Goal: Check status: Check status

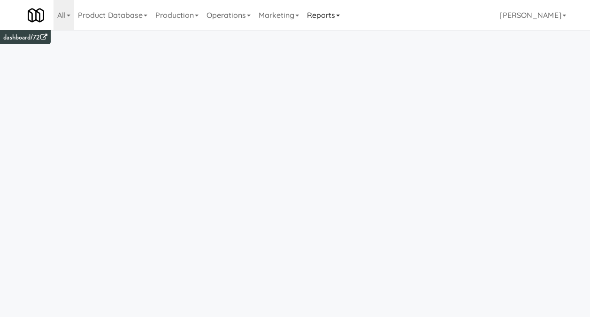
click at [323, 12] on link "Reports" at bounding box center [323, 15] width 41 height 30
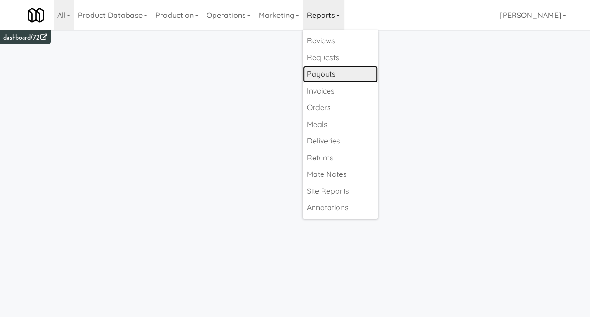
click at [326, 73] on link "Payouts" at bounding box center [340, 74] width 75 height 17
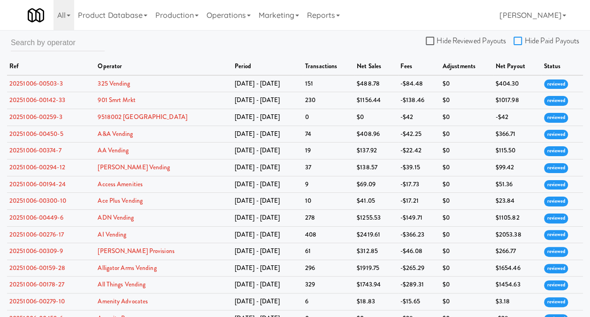
click at [519, 42] on input "Hide Paid Payouts" at bounding box center [519, 42] width 11 height 8
checkbox input "true"
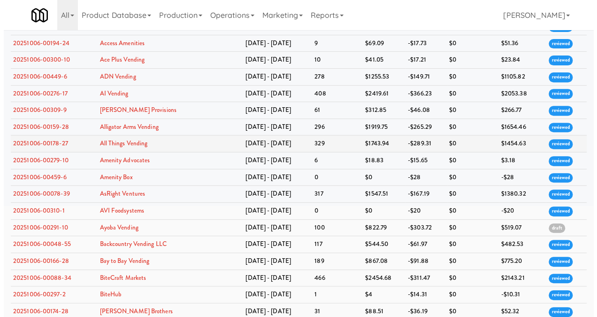
scroll to position [188, 0]
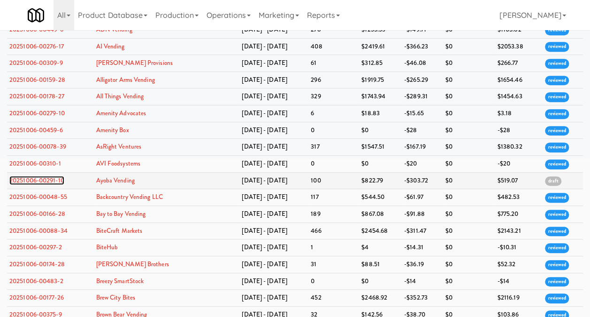
click at [54, 177] on link "20251006-00291-10" at bounding box center [36, 180] width 55 height 9
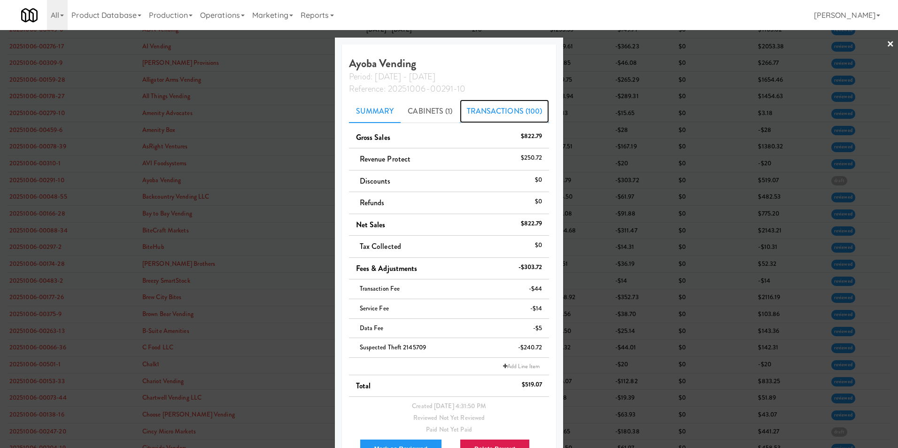
click at [479, 113] on link "Transactions (100)" at bounding box center [505, 111] width 90 height 23
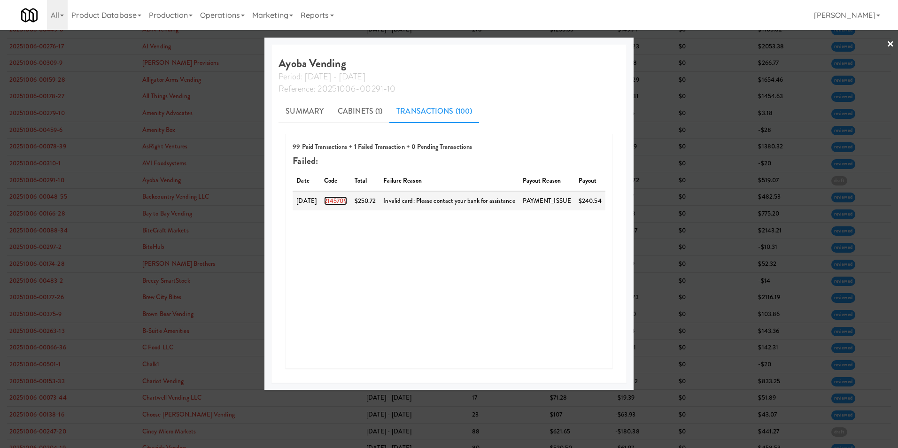
click at [344, 204] on link "2145709" at bounding box center [335, 200] width 23 height 9
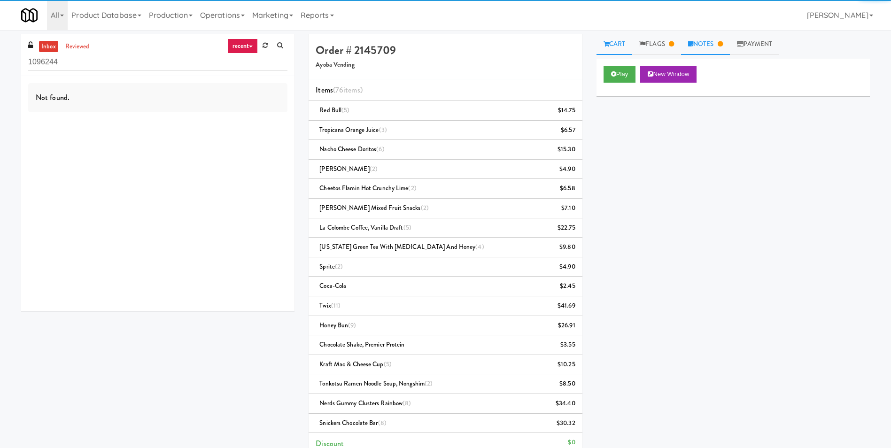
click at [597, 41] on link "Notes" at bounding box center [705, 44] width 49 height 21
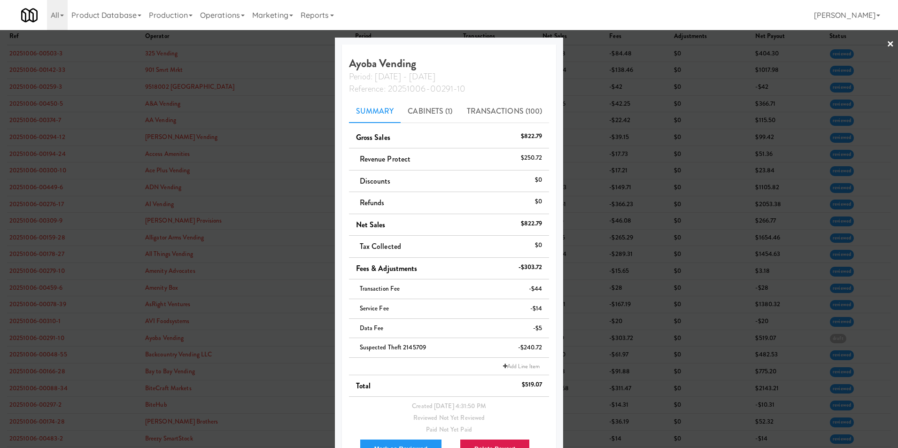
click at [597, 43] on link "×" at bounding box center [891, 44] width 8 height 29
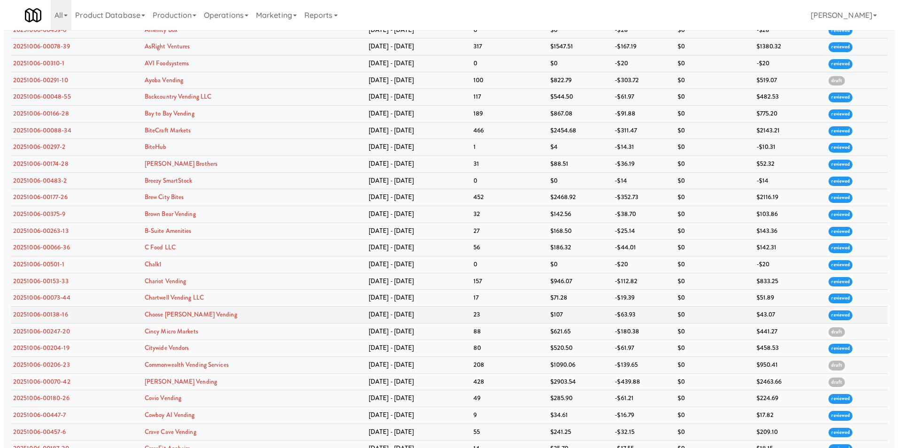
scroll to position [329, 0]
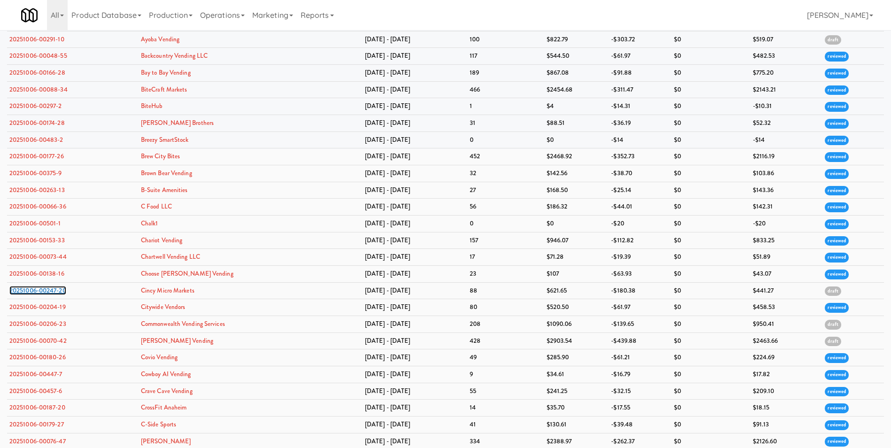
drag, startPoint x: 42, startPoint y: 290, endPoint x: 27, endPoint y: 290, distance: 15.5
click at [27, 290] on link "20251006-00247-20" at bounding box center [37, 290] width 57 height 9
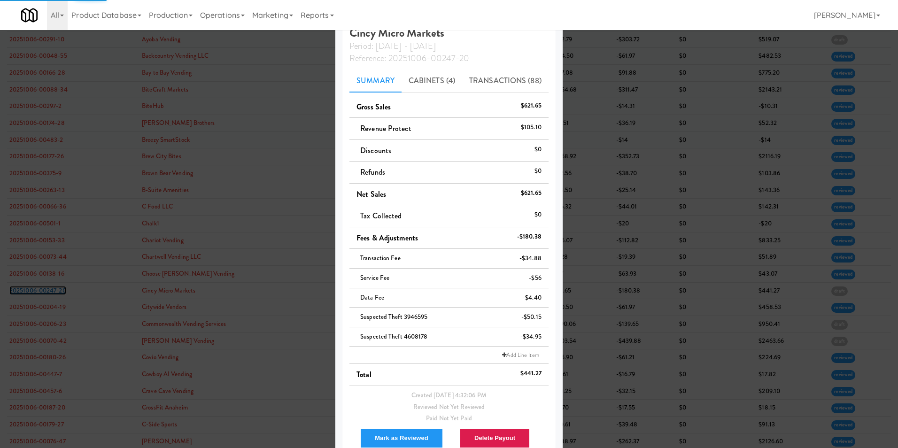
scroll to position [47, 0]
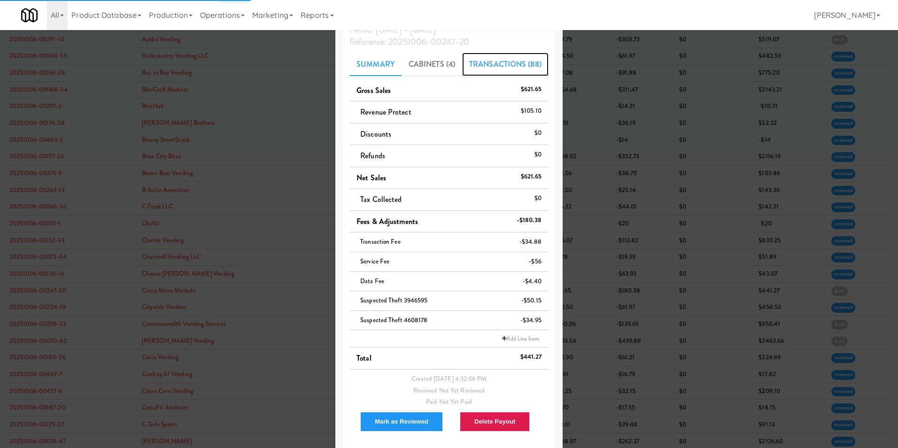
click at [490, 70] on link "Transactions (88)" at bounding box center [505, 64] width 86 height 23
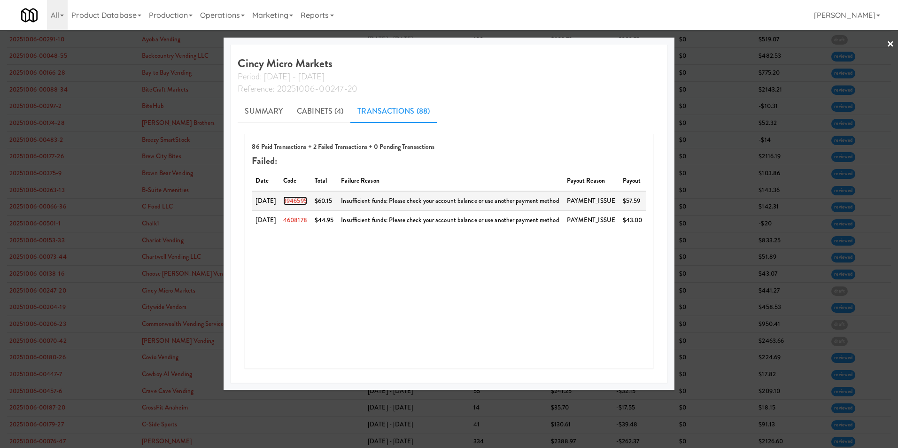
click at [304, 202] on link "3946595" at bounding box center [295, 200] width 24 height 9
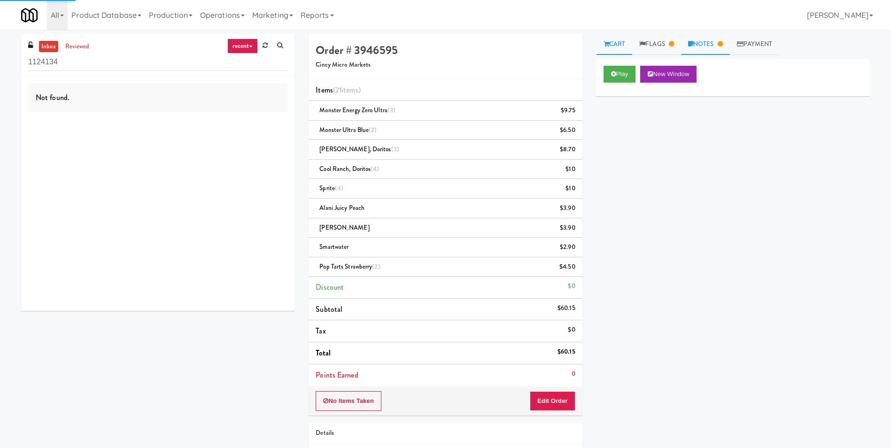
click at [597, 45] on link "Notes" at bounding box center [705, 44] width 49 height 21
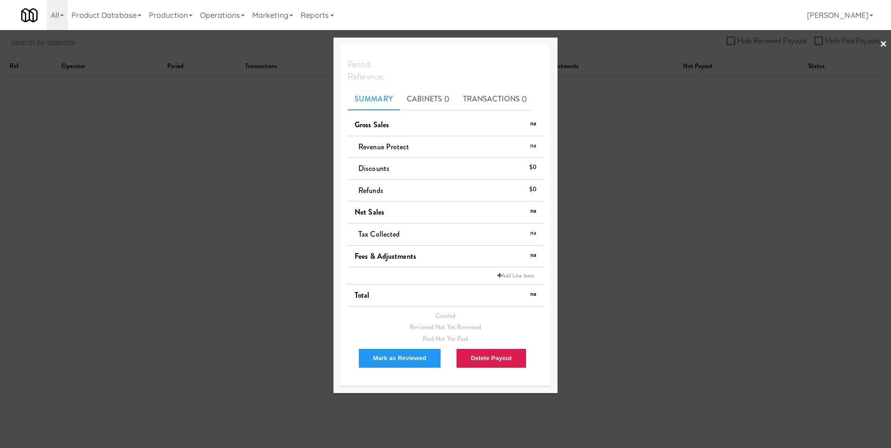
scroll to position [30, 0]
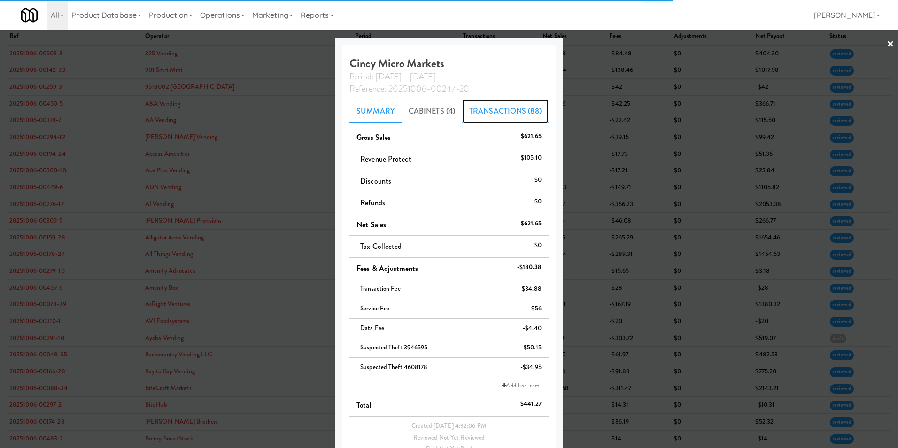
click at [485, 114] on link "Transactions (88)" at bounding box center [505, 111] width 86 height 23
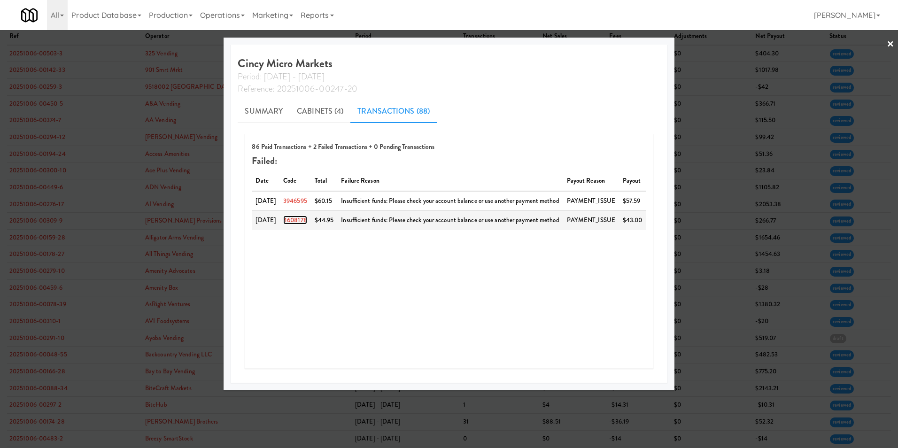
click at [293, 221] on link "4608178" at bounding box center [295, 220] width 24 height 9
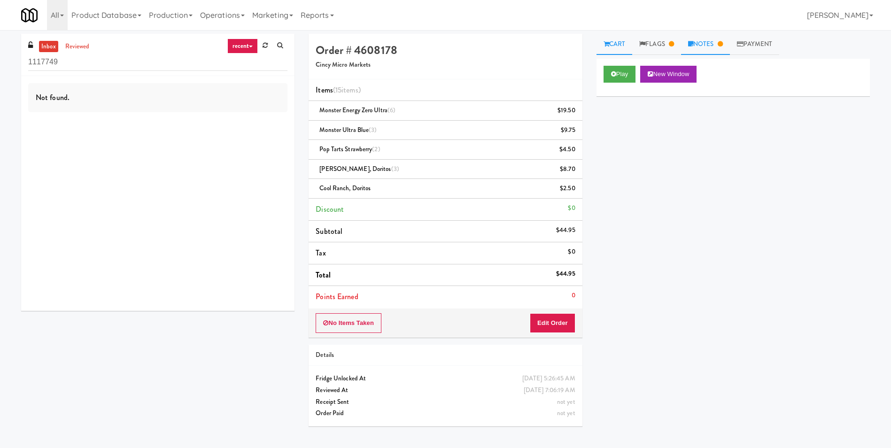
click at [597, 46] on link "Notes" at bounding box center [705, 44] width 49 height 21
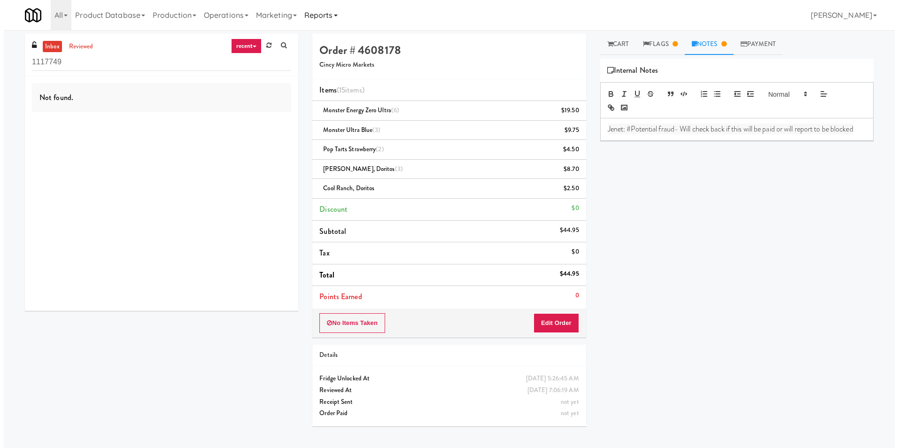
scroll to position [30, 0]
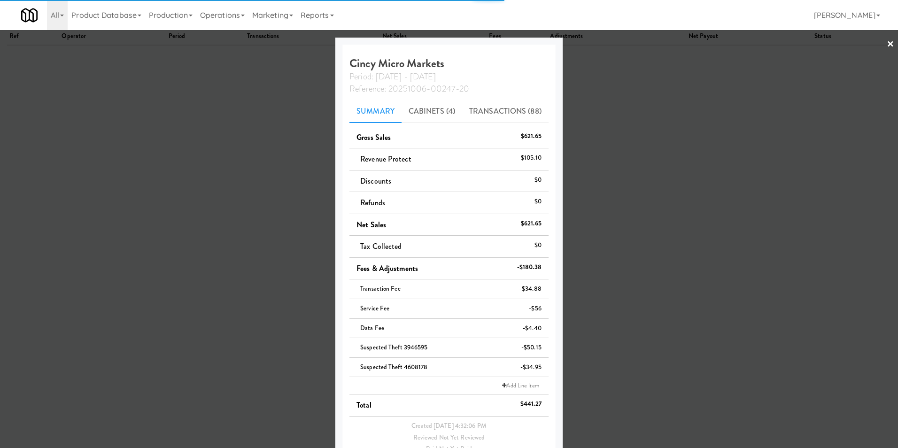
click at [597, 42] on link "×" at bounding box center [891, 44] width 8 height 29
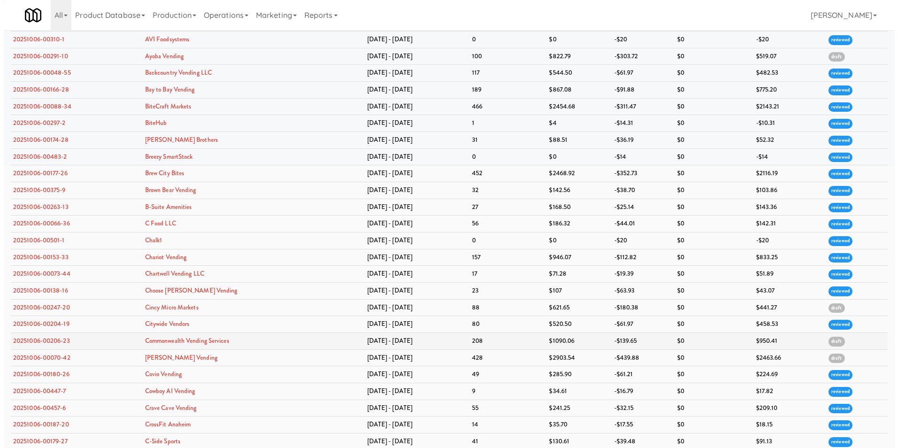
scroll to position [329, 0]
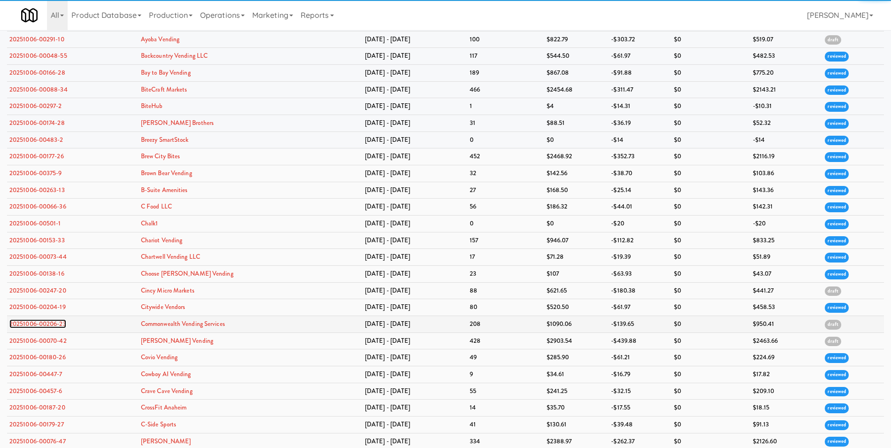
click at [56, 316] on link "20251006-00206-23" at bounding box center [37, 323] width 57 height 9
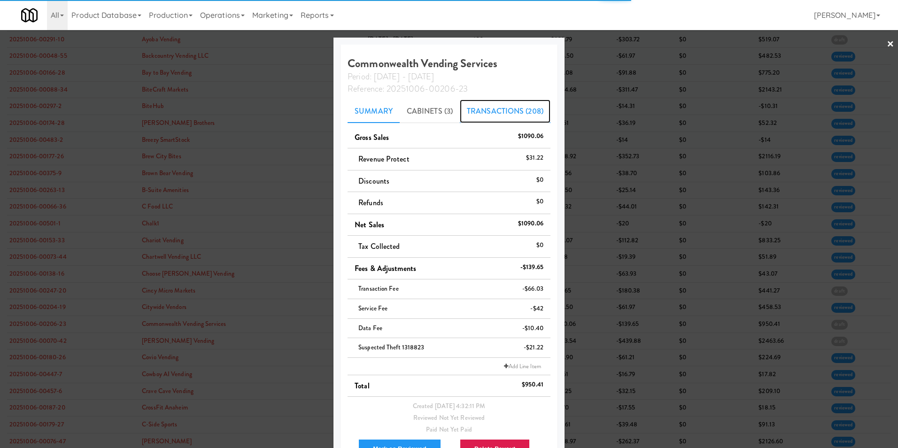
click at [509, 111] on link "Transactions (208)" at bounding box center [505, 111] width 91 height 23
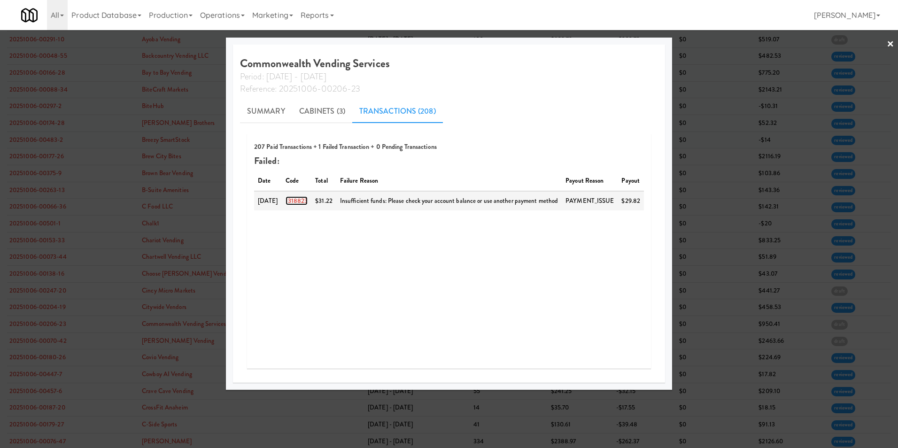
click at [300, 203] on link "1318823" at bounding box center [297, 200] width 23 height 9
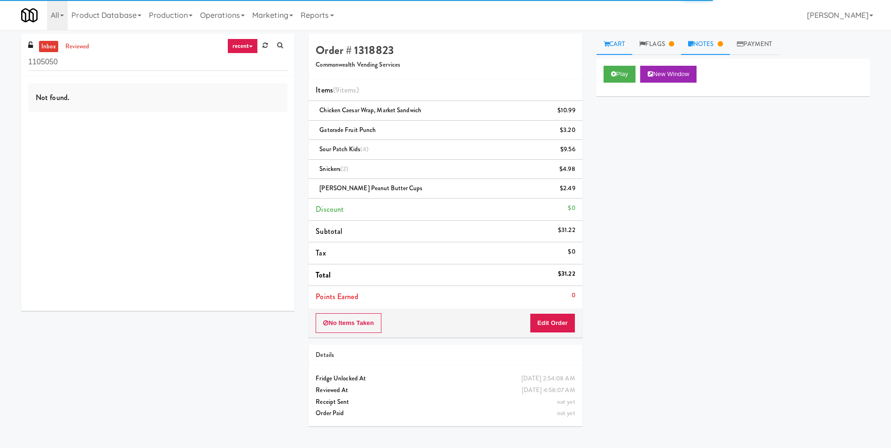
click at [597, 37] on link "Notes" at bounding box center [705, 44] width 49 height 21
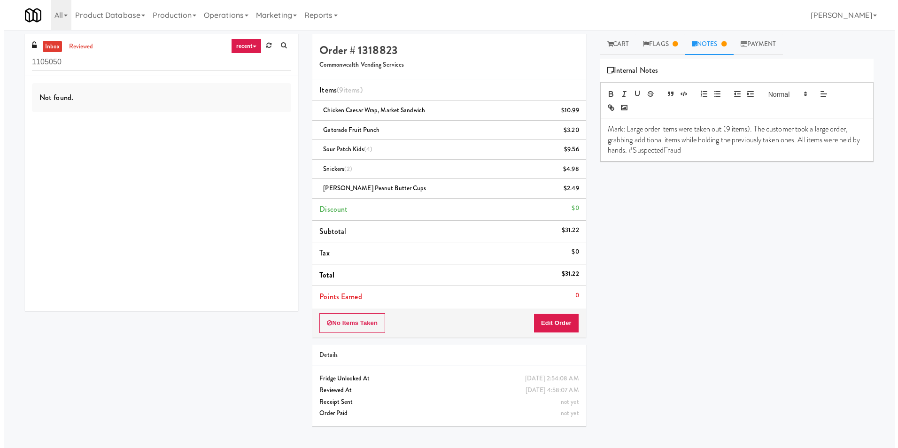
scroll to position [30, 0]
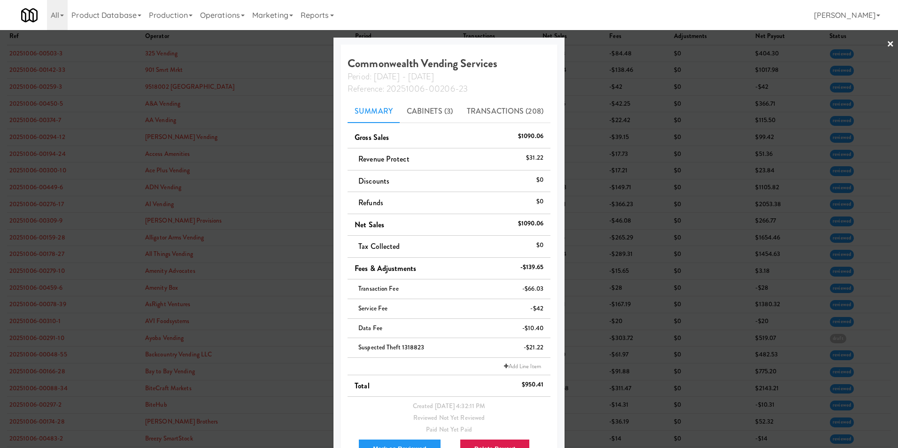
click at [597, 43] on link "×" at bounding box center [891, 44] width 8 height 29
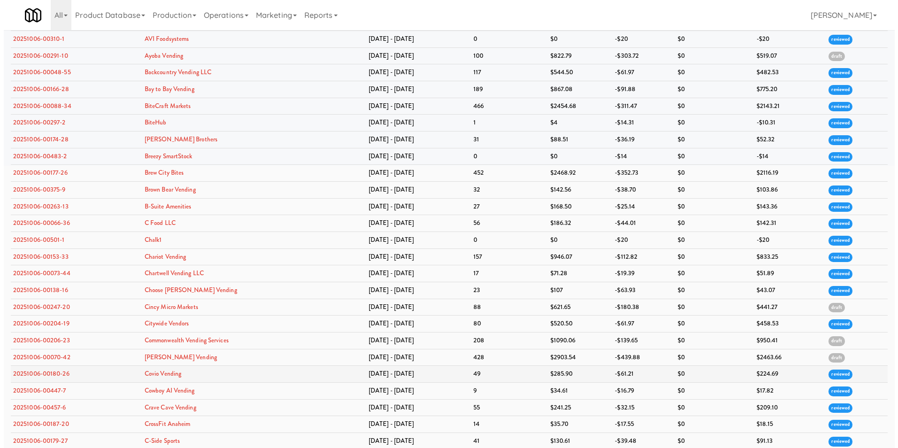
scroll to position [329, 0]
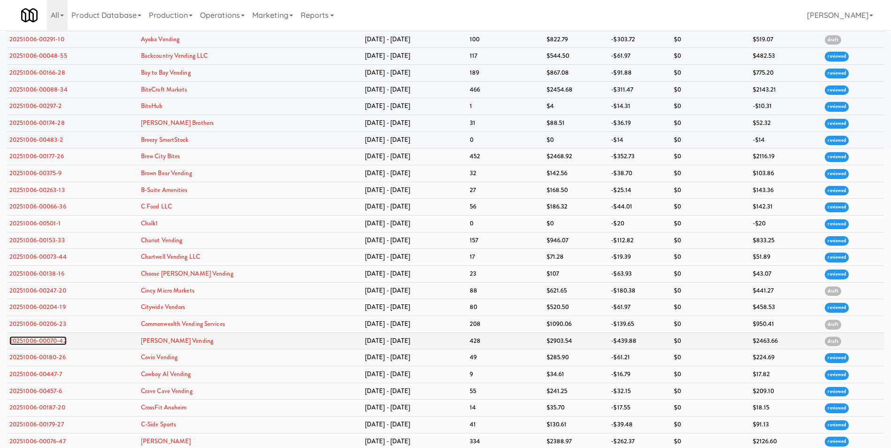
click at [44, 316] on link "20251006-00070-42" at bounding box center [37, 340] width 57 height 9
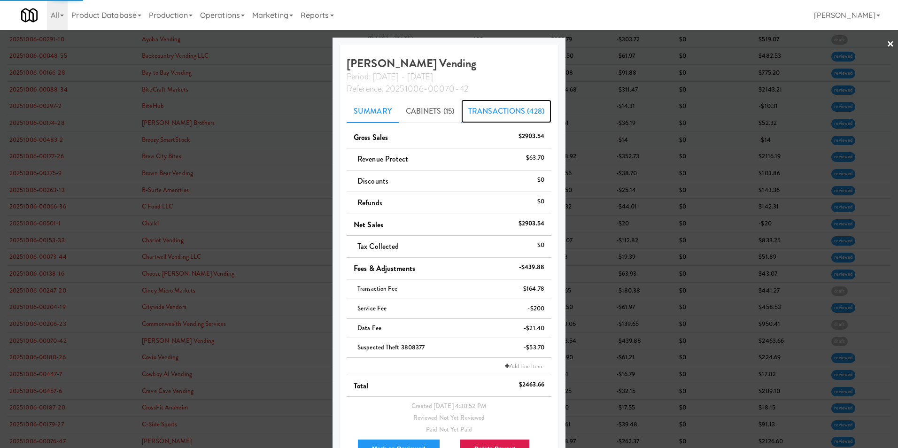
click at [497, 109] on link "Transactions (428)" at bounding box center [506, 111] width 90 height 23
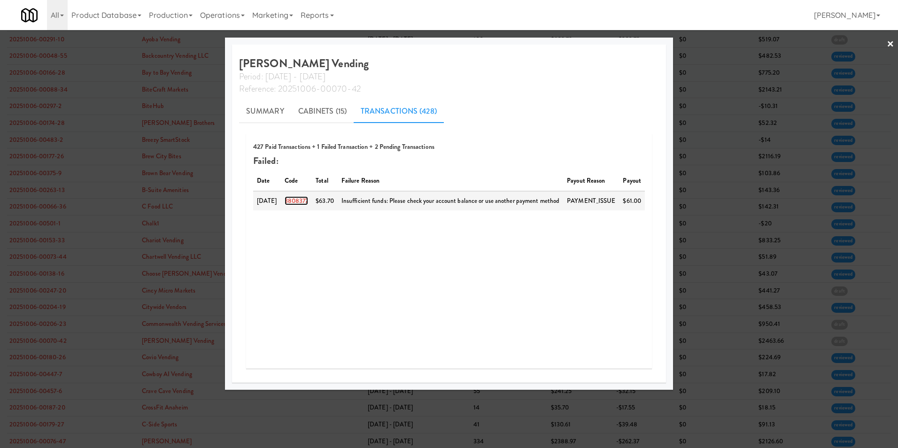
click at [305, 201] on link "3808377" at bounding box center [297, 200] width 24 height 9
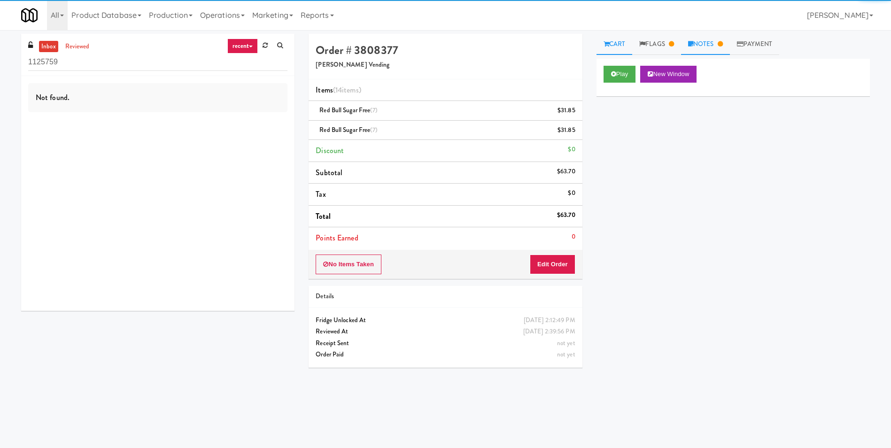
click at [597, 39] on link "Notes" at bounding box center [705, 44] width 49 height 21
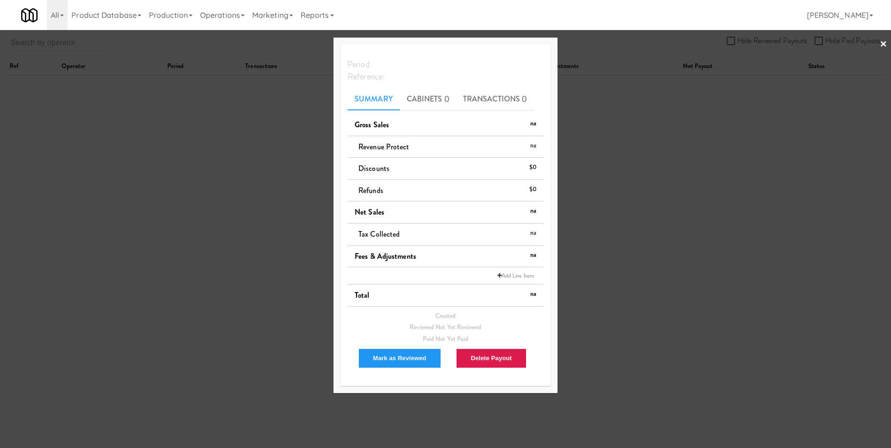
scroll to position [30, 0]
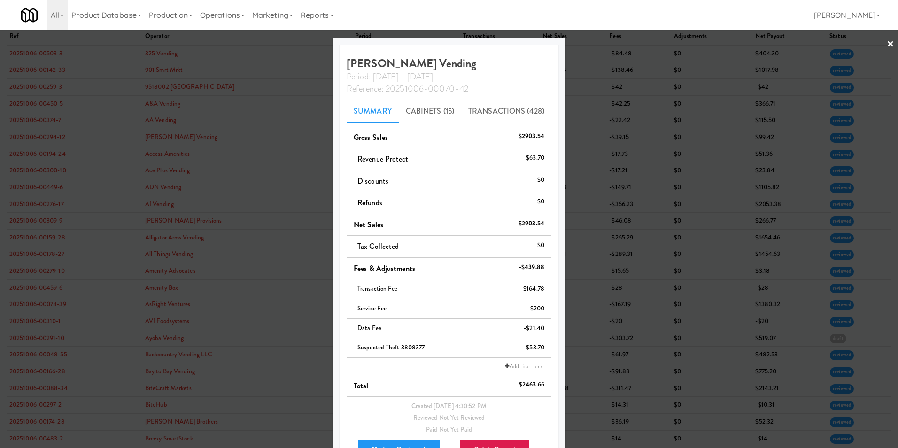
click at [597, 43] on link "×" at bounding box center [891, 44] width 8 height 29
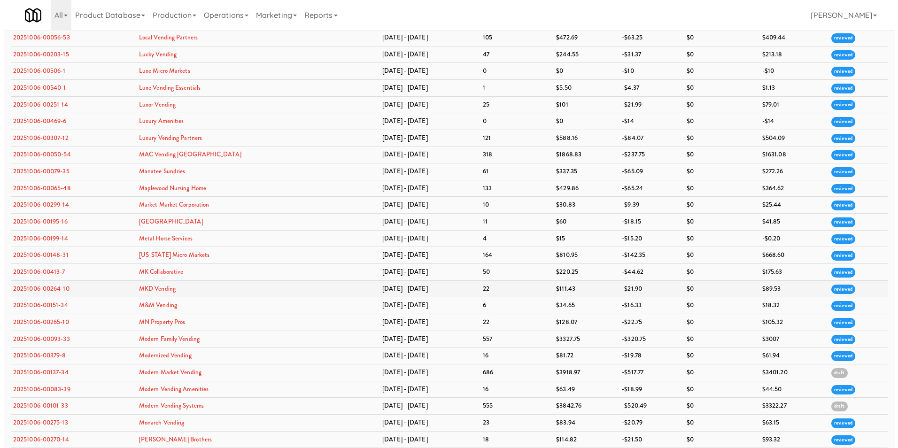
scroll to position [1738, 0]
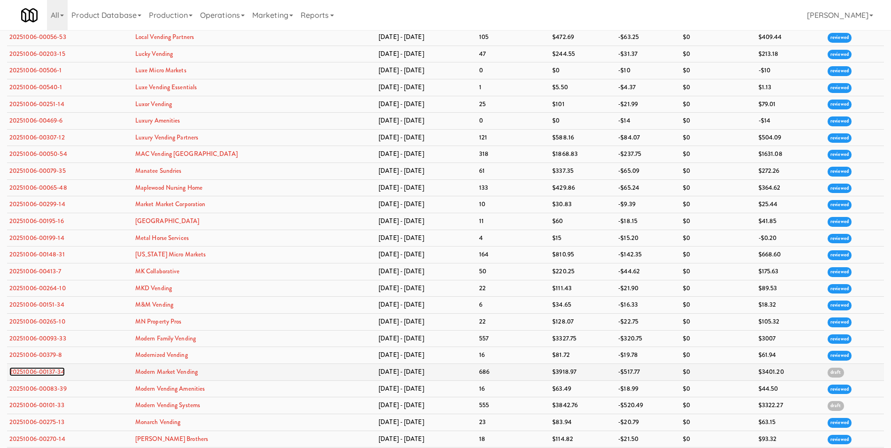
click at [46, 316] on link "20251006-00137-34" at bounding box center [36, 371] width 55 height 9
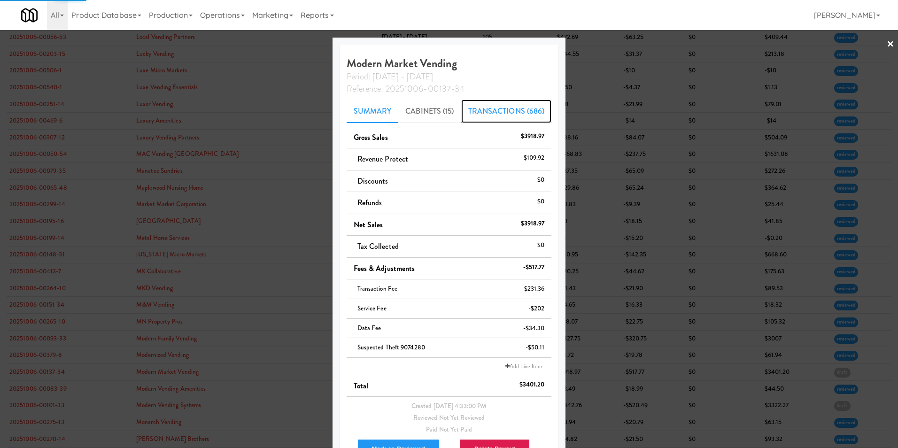
click at [510, 111] on link "Transactions (686)" at bounding box center [506, 111] width 91 height 23
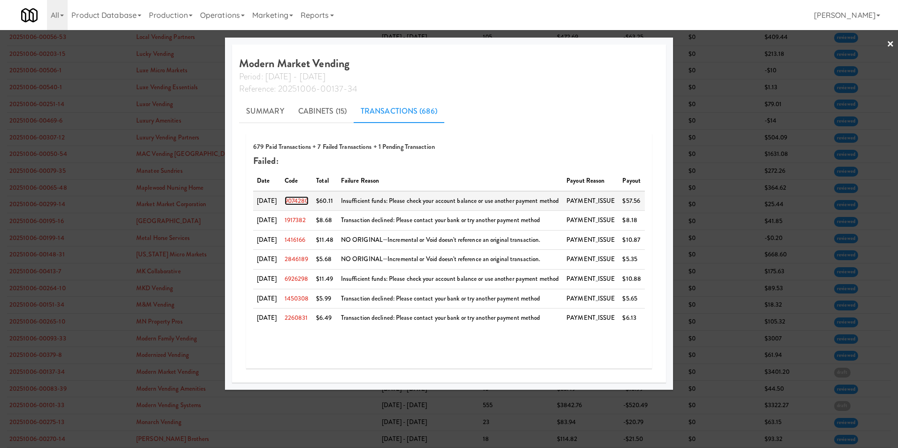
click at [309, 199] on link "9074280" at bounding box center [297, 200] width 24 height 9
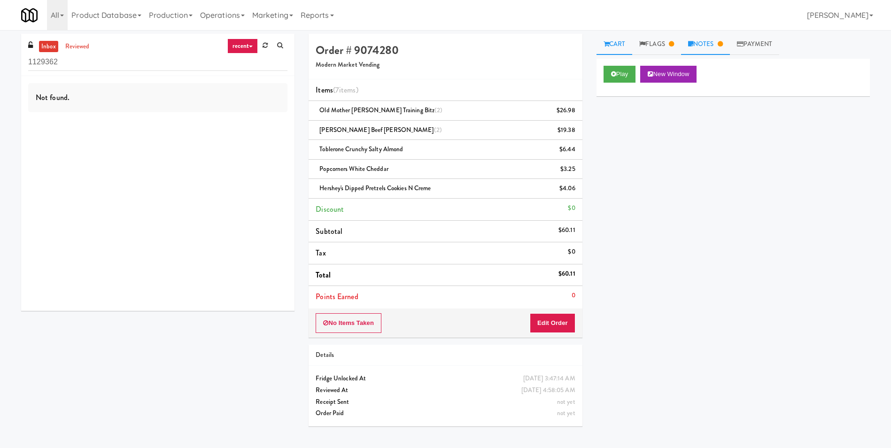
click at [597, 44] on link "Notes" at bounding box center [705, 44] width 49 height 21
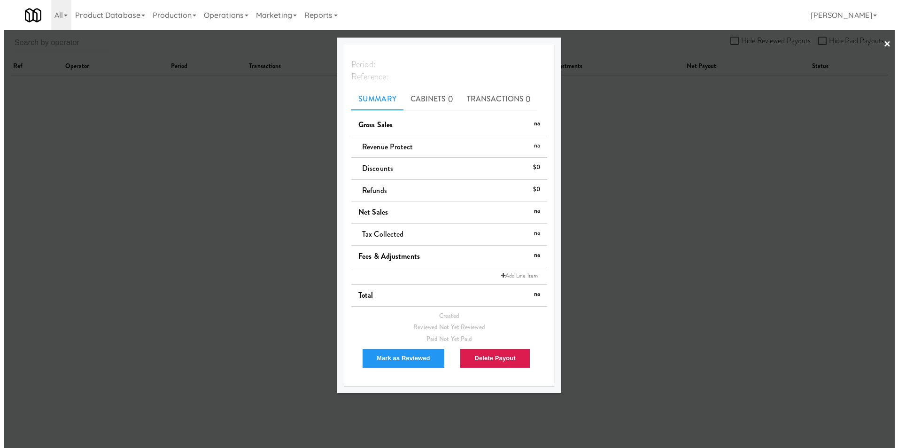
scroll to position [30, 0]
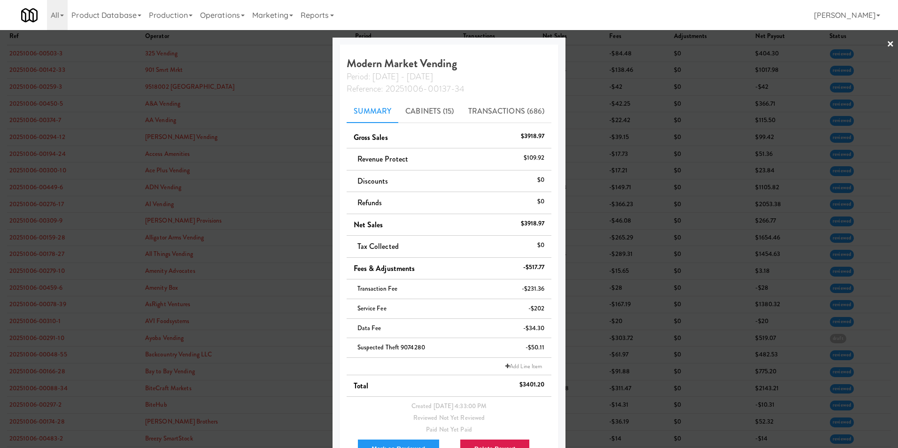
click at [597, 44] on div at bounding box center [449, 224] width 898 height 448
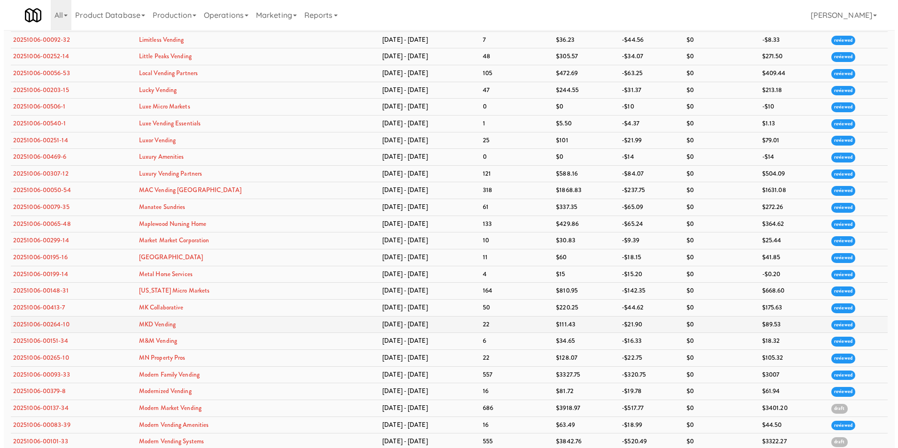
scroll to position [1718, 0]
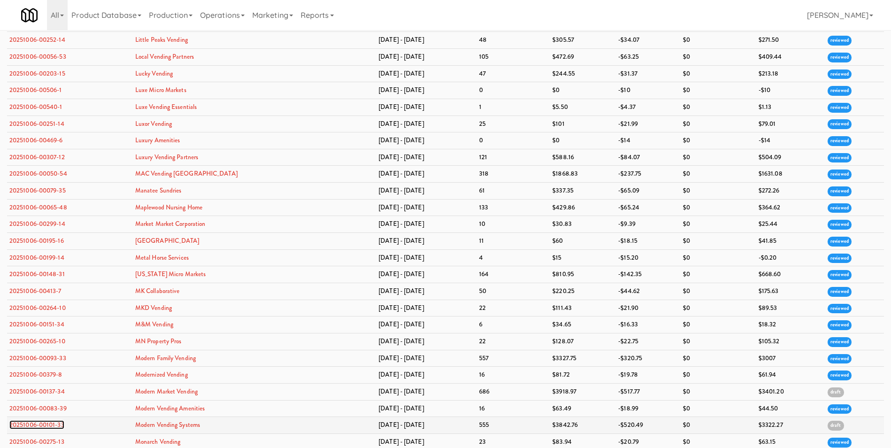
click at [48, 316] on link "20251006-00101-33" at bounding box center [36, 424] width 55 height 9
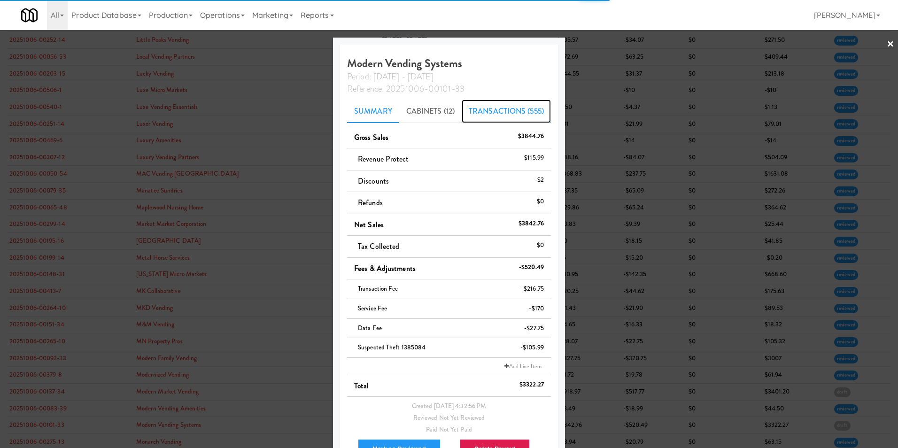
click at [482, 109] on link "Transactions (555)" at bounding box center [506, 111] width 89 height 23
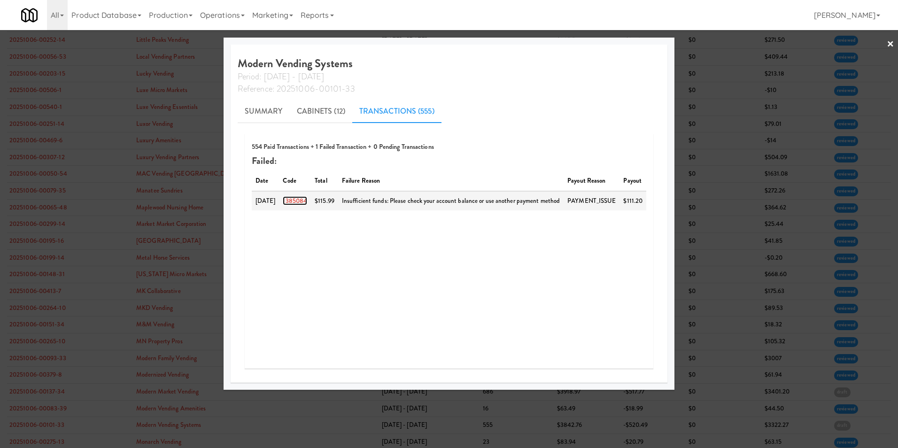
click at [300, 201] on link "1385084" at bounding box center [295, 200] width 24 height 9
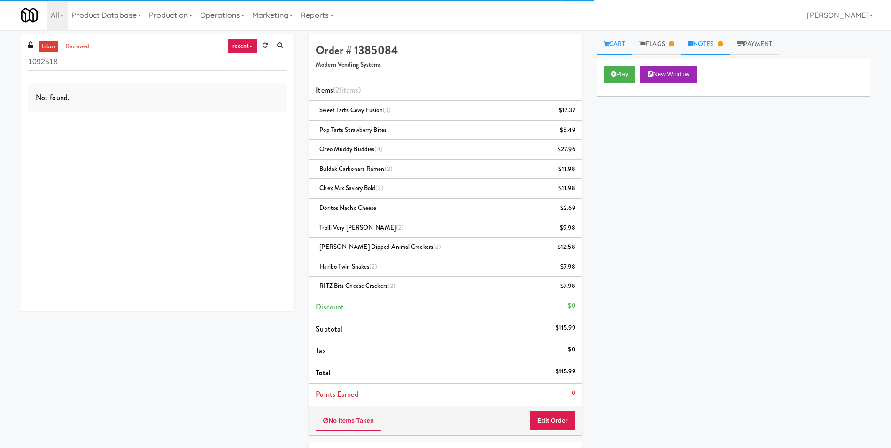
click at [597, 45] on link "Notes" at bounding box center [705, 44] width 49 height 21
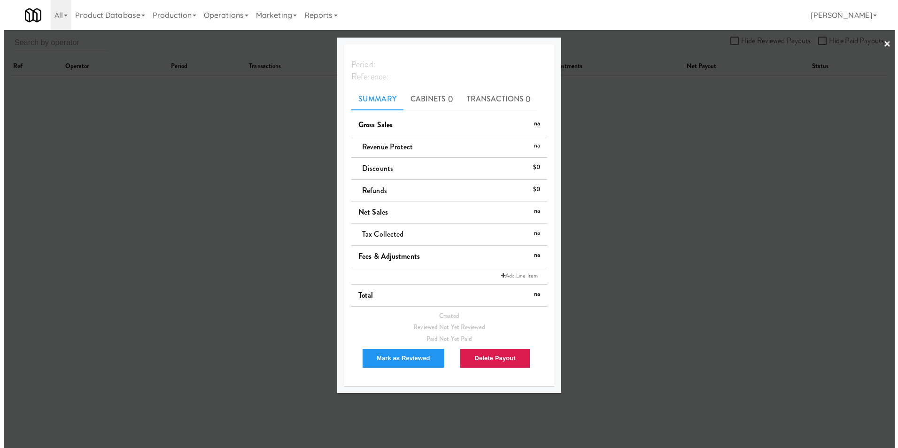
scroll to position [30, 0]
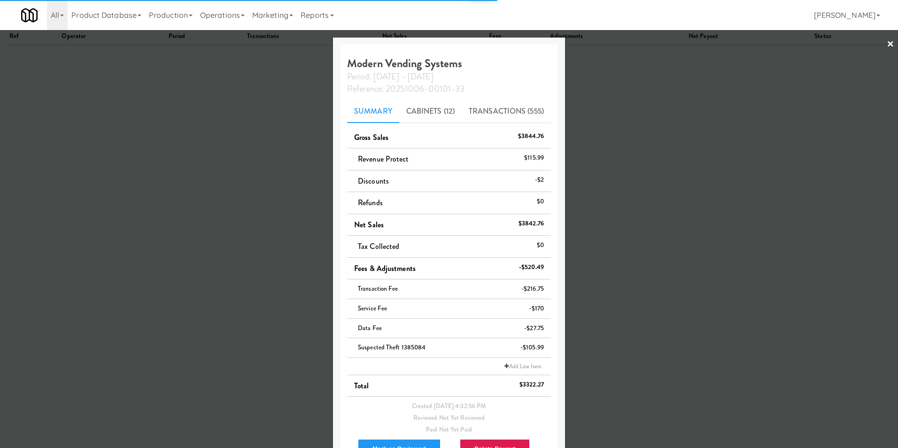
click at [597, 43] on link "×" at bounding box center [891, 44] width 8 height 29
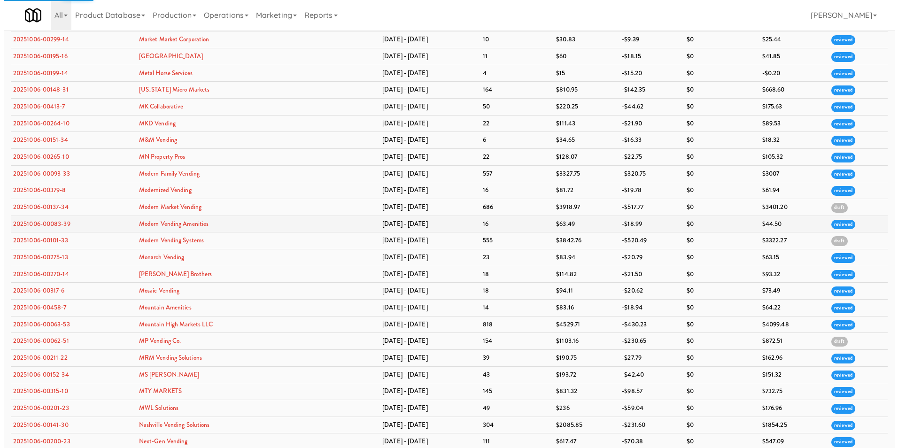
scroll to position [1965, 0]
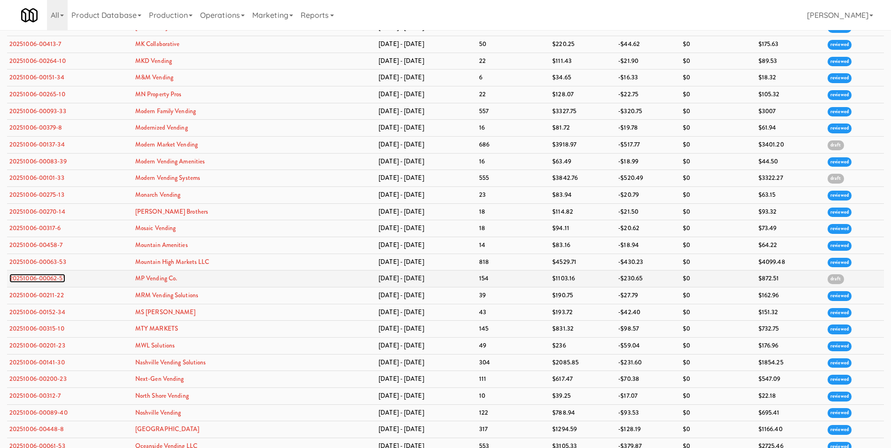
click at [47, 278] on link "20251006-00062-51" at bounding box center [37, 278] width 56 height 9
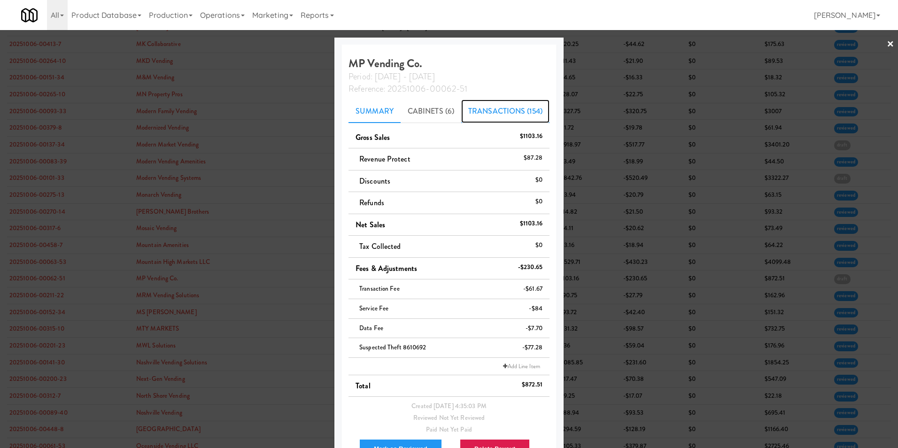
click at [478, 115] on link "Transactions (154)" at bounding box center [505, 111] width 88 height 23
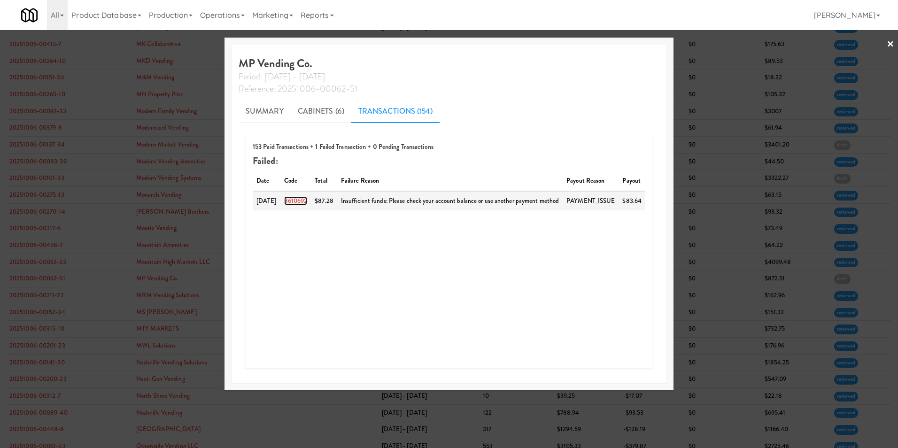
click at [306, 200] on link "8610692" at bounding box center [295, 200] width 23 height 9
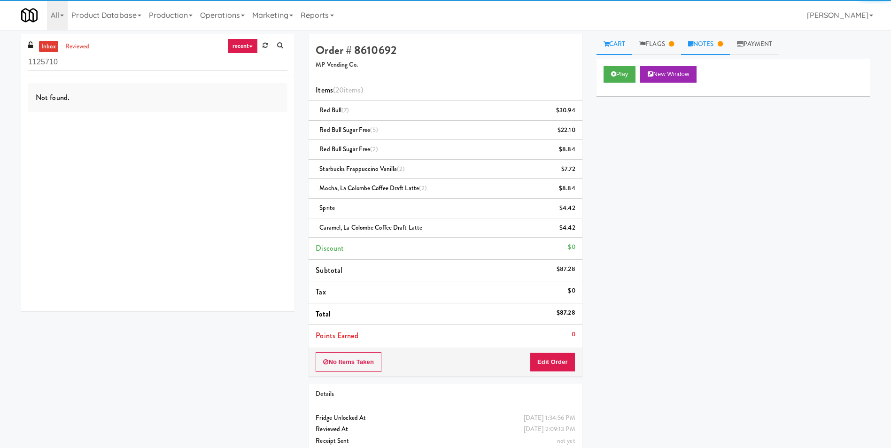
click at [597, 46] on link "Notes" at bounding box center [705, 44] width 49 height 21
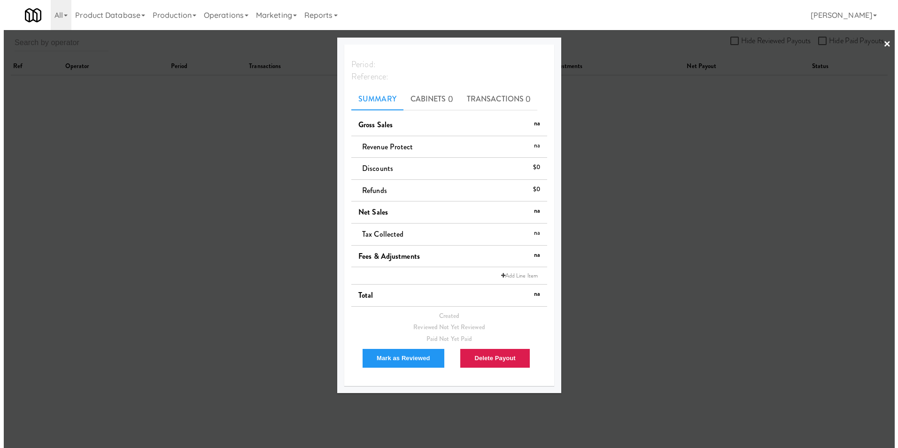
scroll to position [30, 0]
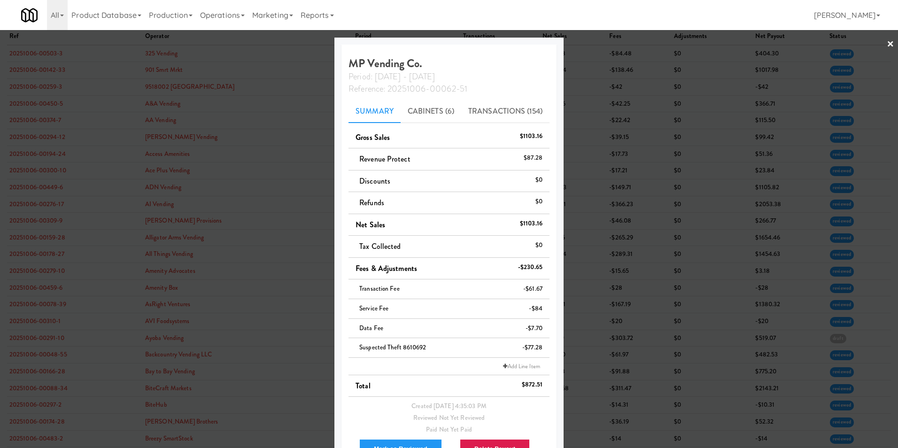
click at [597, 45] on link "×" at bounding box center [891, 44] width 8 height 29
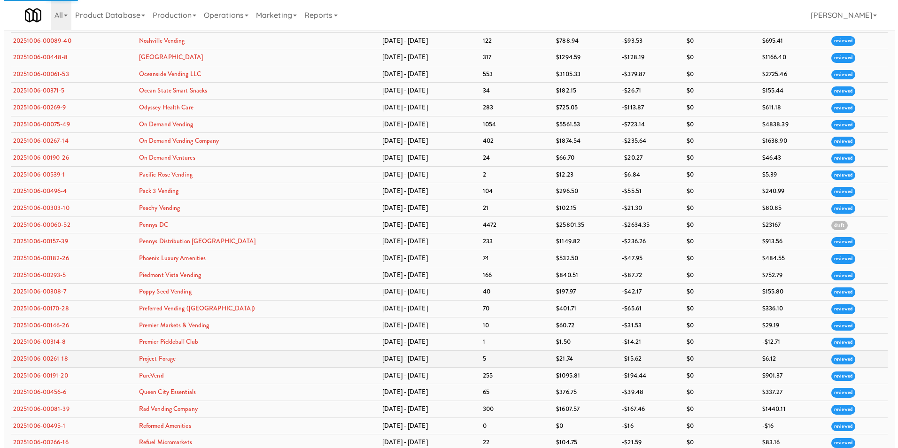
scroll to position [2353, 0]
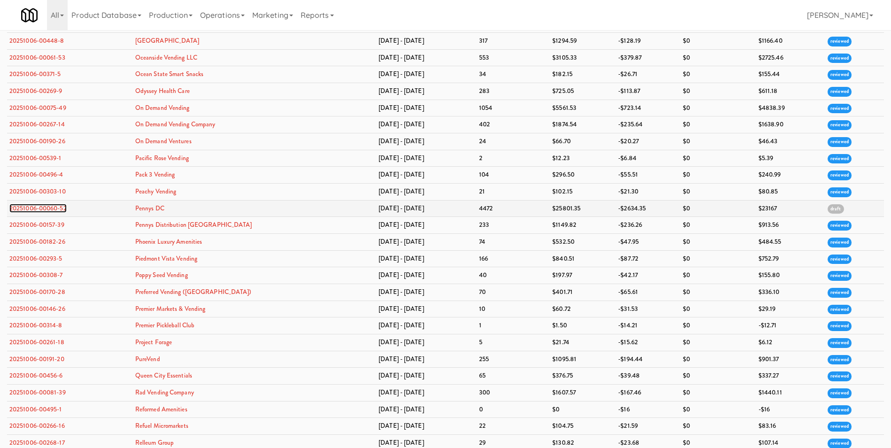
click at [52, 212] on link "20251006-00060-52" at bounding box center [37, 208] width 57 height 9
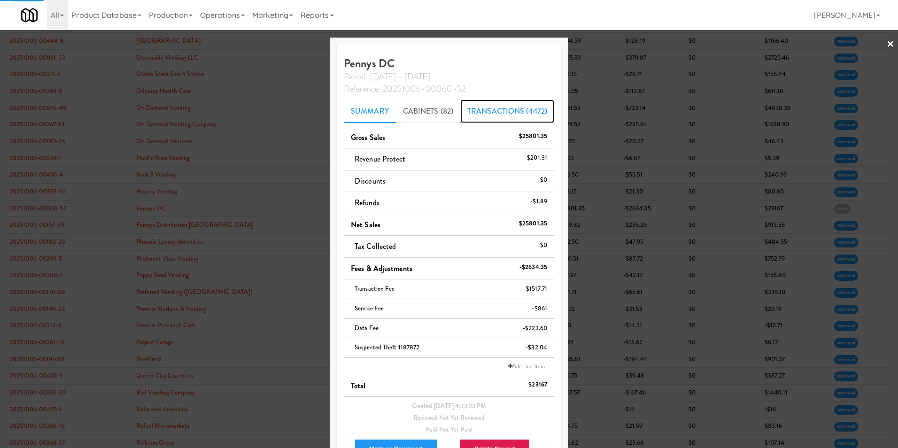
click at [513, 109] on link "Transactions (4472)" at bounding box center [507, 111] width 94 height 23
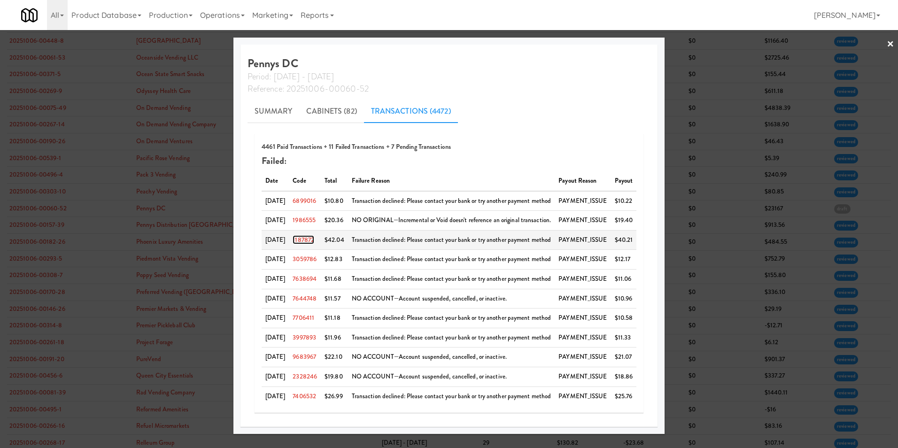
click at [311, 238] on link "1187872" at bounding box center [304, 239] width 22 height 9
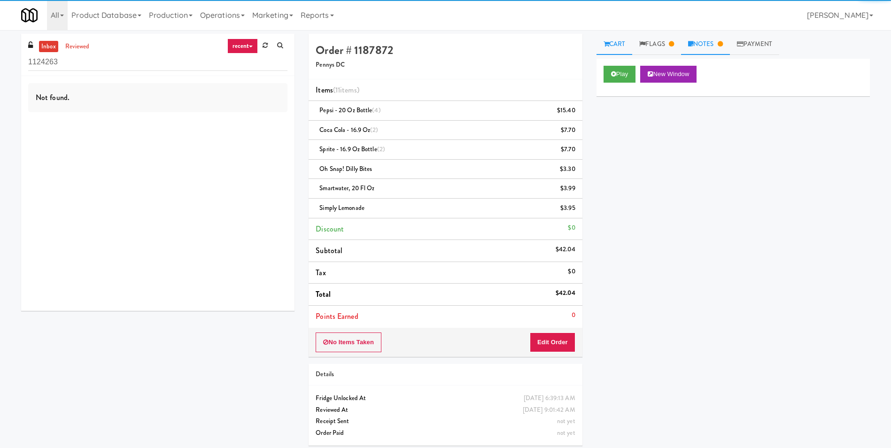
click at [597, 46] on link "Notes" at bounding box center [705, 44] width 49 height 21
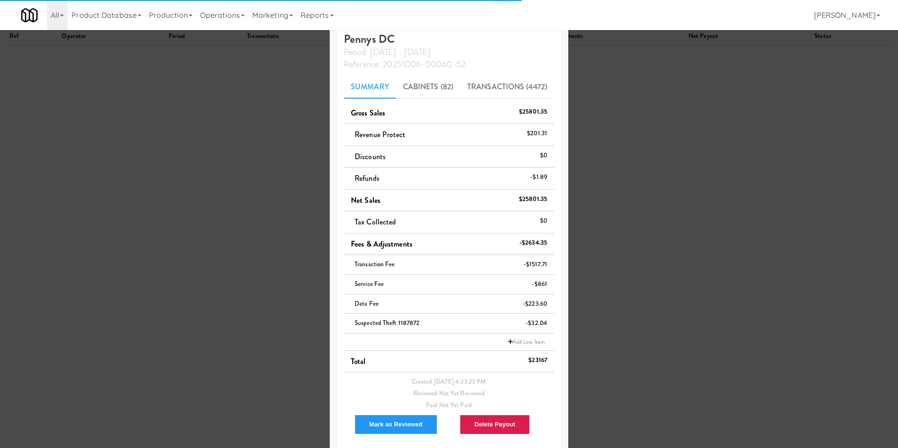
scroll to position [36, 0]
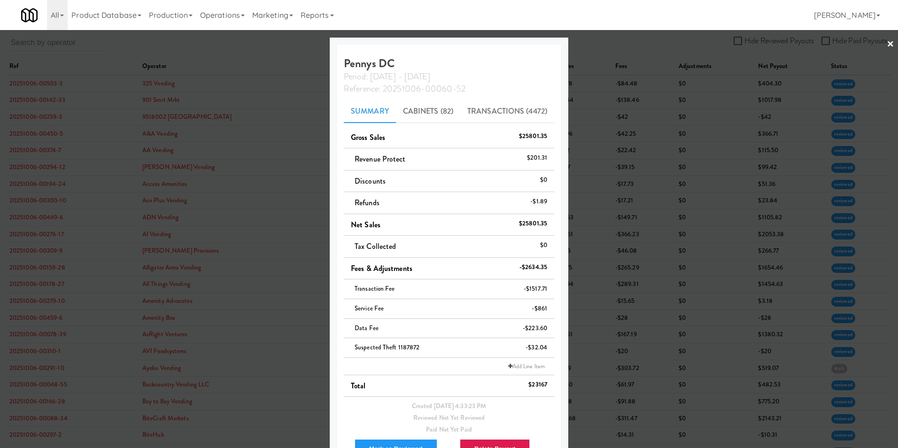
click at [597, 46] on link "×" at bounding box center [891, 44] width 8 height 29
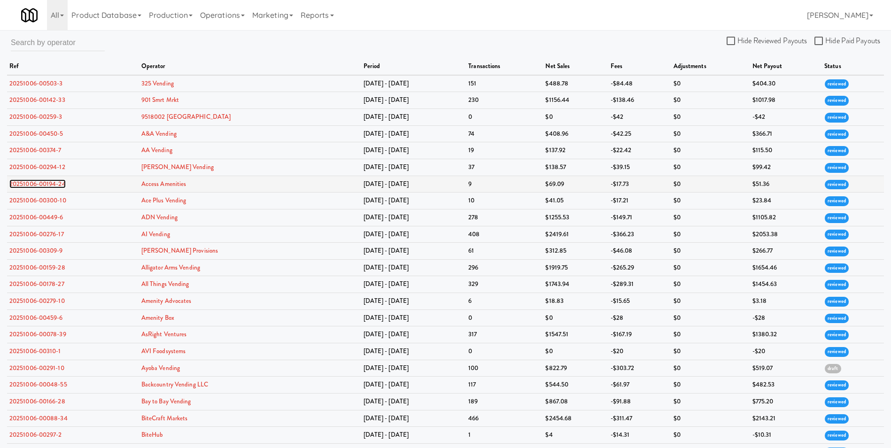
click at [25, 186] on link "20251006-00194-24" at bounding box center [37, 183] width 56 height 9
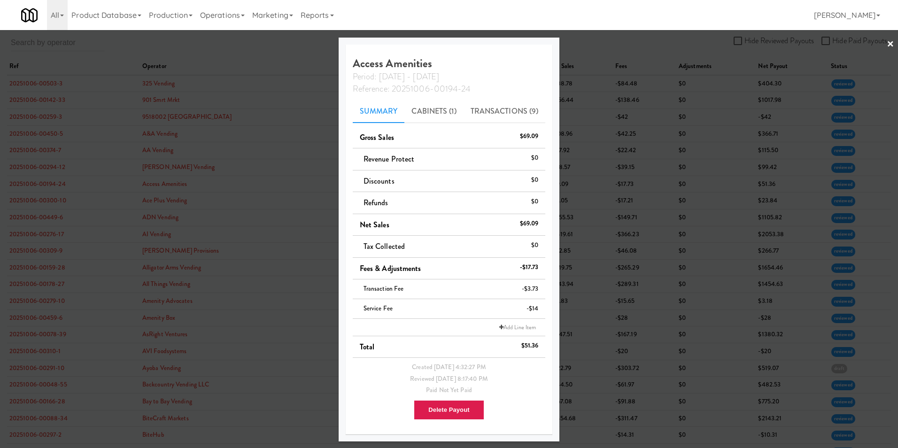
click at [597, 39] on link "×" at bounding box center [891, 44] width 8 height 29
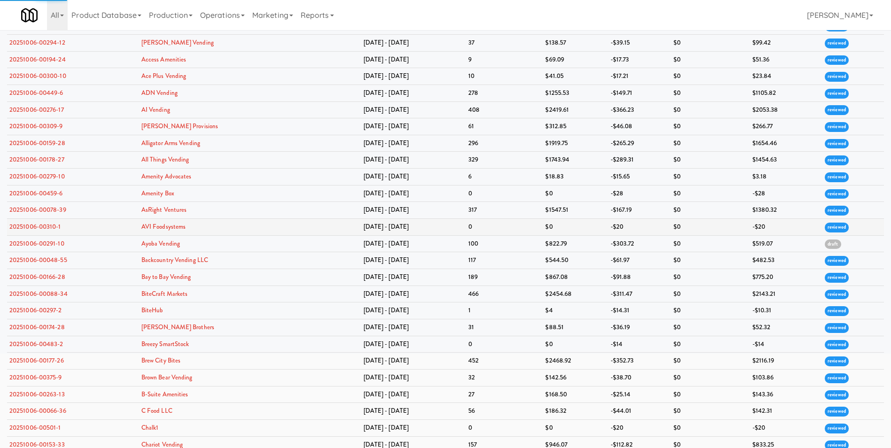
scroll to position [141, 0]
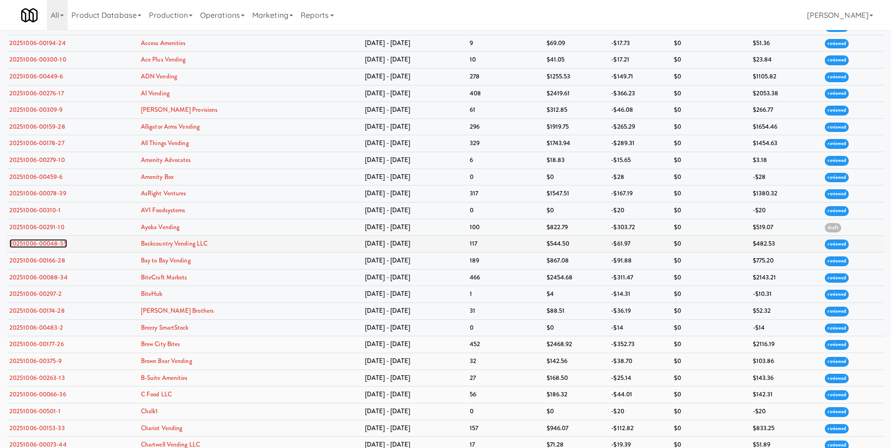
click at [37, 243] on link "20251006-00048-55" at bounding box center [38, 243] width 58 height 9
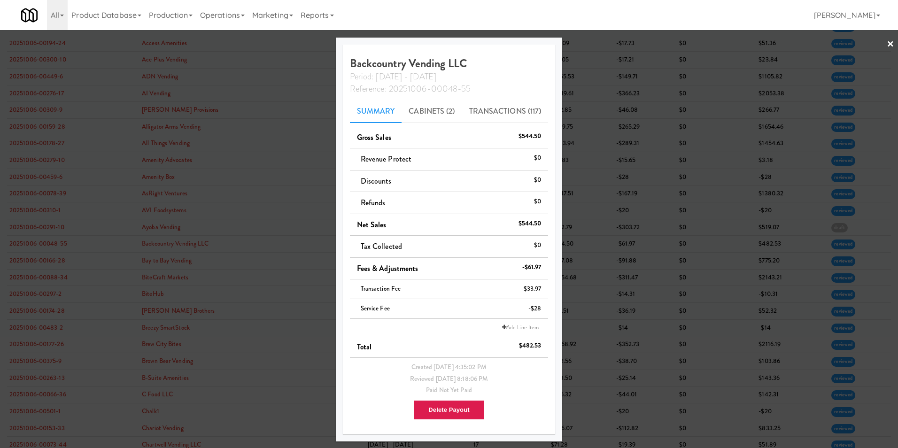
click at [597, 44] on link "×" at bounding box center [891, 44] width 8 height 29
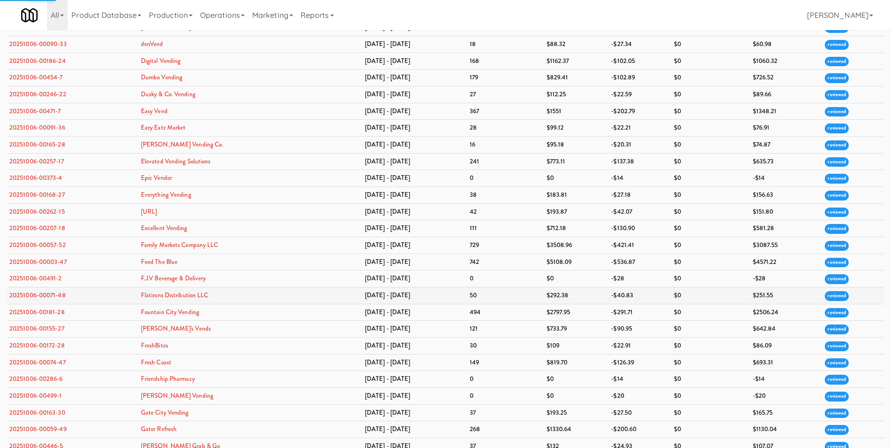
scroll to position [845, 0]
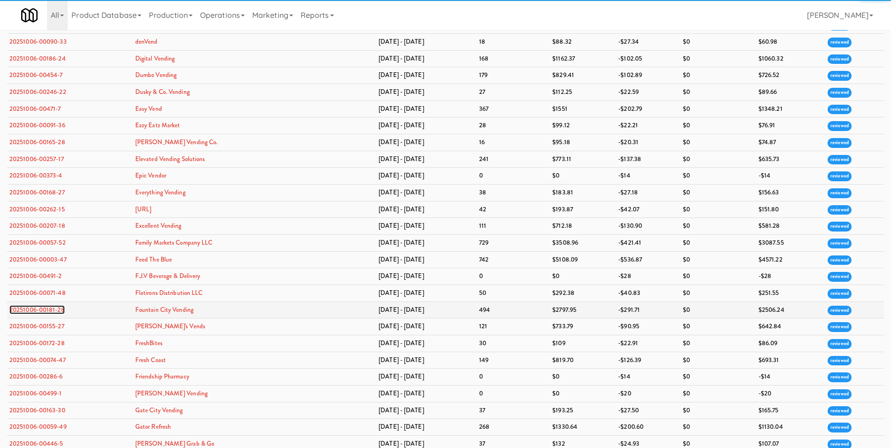
click at [51, 310] on link "20251006-00181-28" at bounding box center [36, 309] width 55 height 9
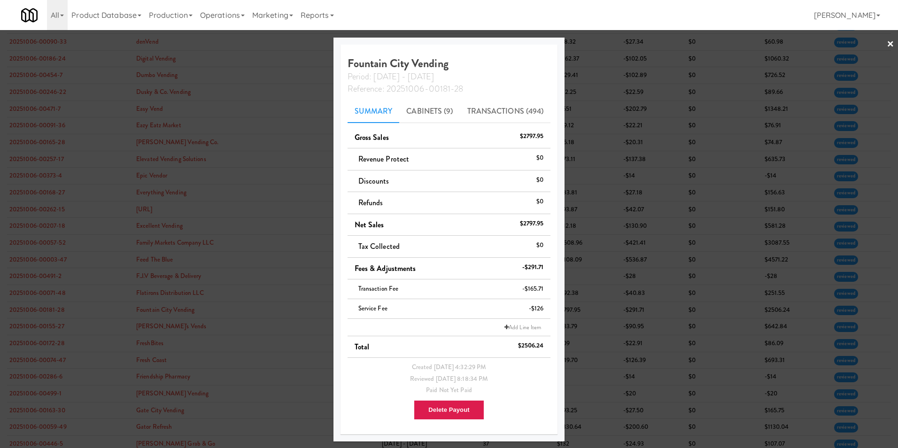
click at [597, 45] on div at bounding box center [449, 224] width 898 height 448
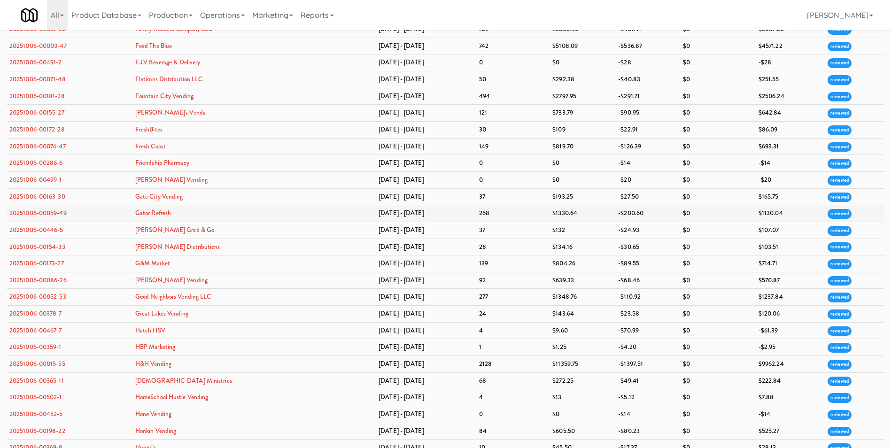
scroll to position [1127, 0]
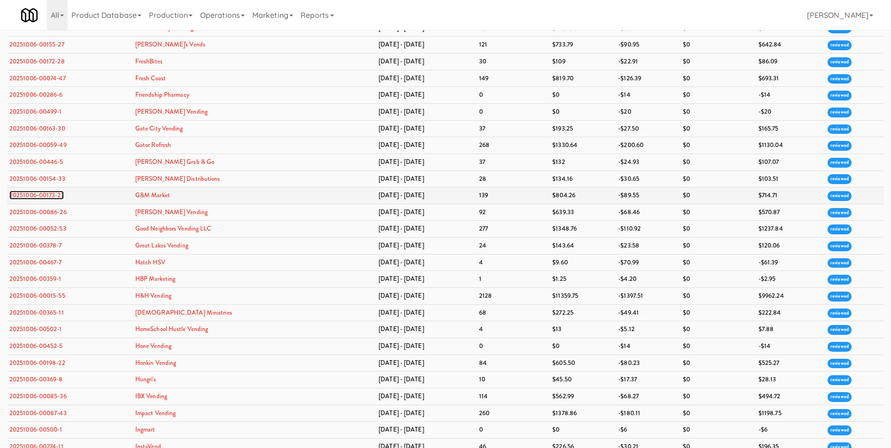
click at [49, 195] on link "20251006-00173-27" at bounding box center [36, 195] width 54 height 9
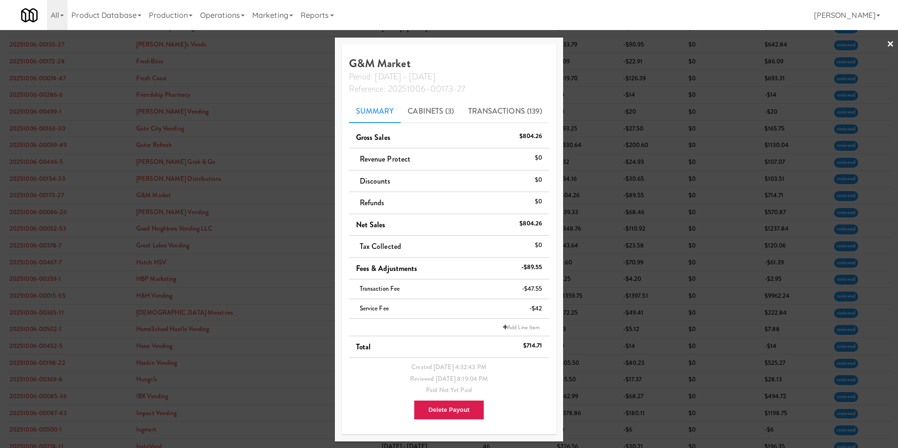
click at [597, 41] on link "×" at bounding box center [891, 44] width 8 height 29
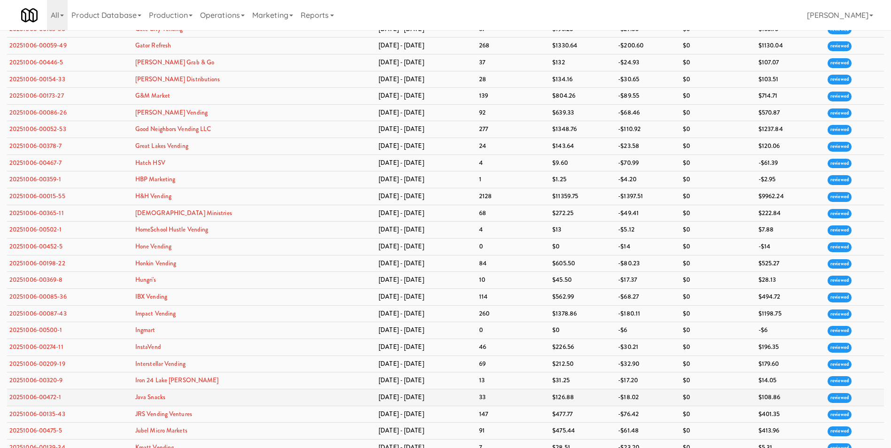
scroll to position [1221, 0]
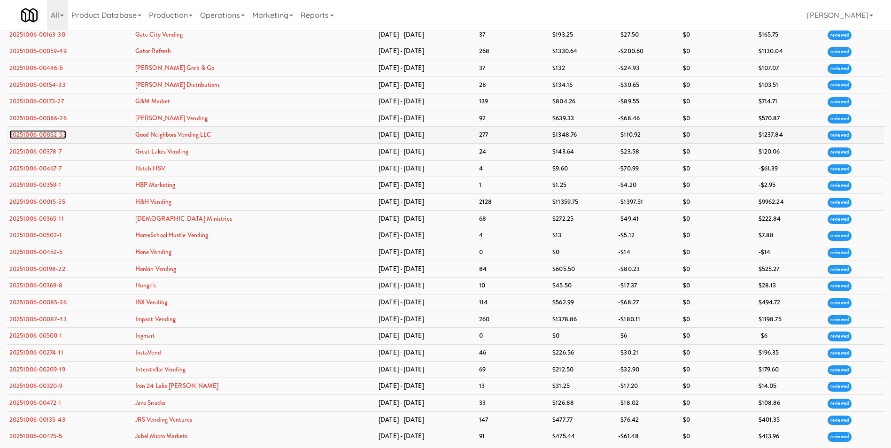
click at [56, 131] on link "20251006-00052-53" at bounding box center [37, 134] width 57 height 9
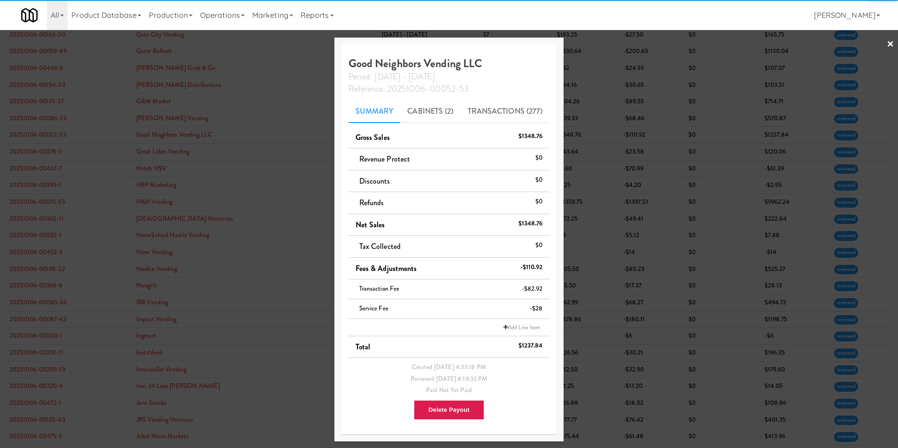
click at [597, 43] on link "×" at bounding box center [891, 44] width 8 height 29
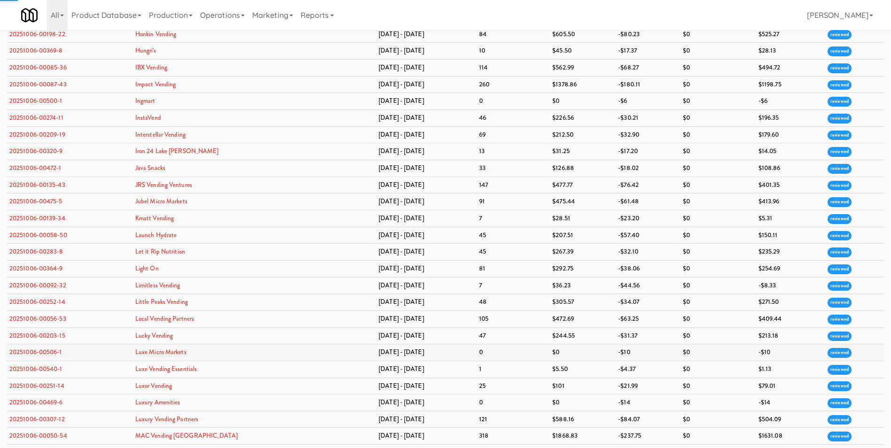
scroll to position [1644, 0]
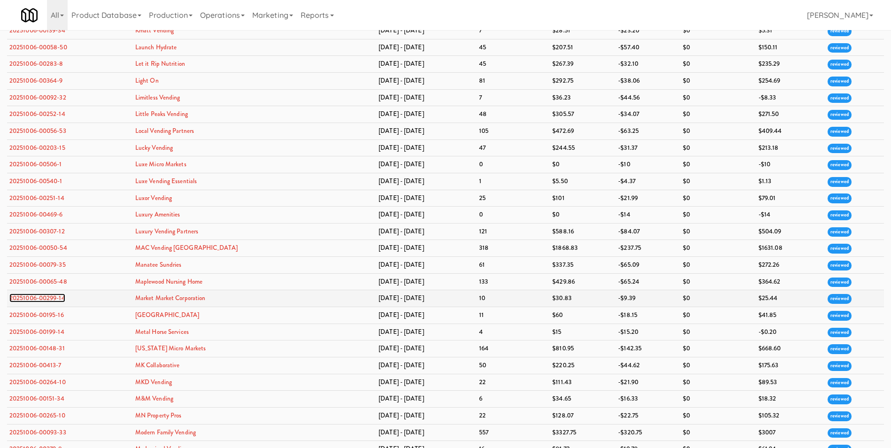
click at [39, 300] on link "20251006-00299-14" at bounding box center [37, 298] width 56 height 9
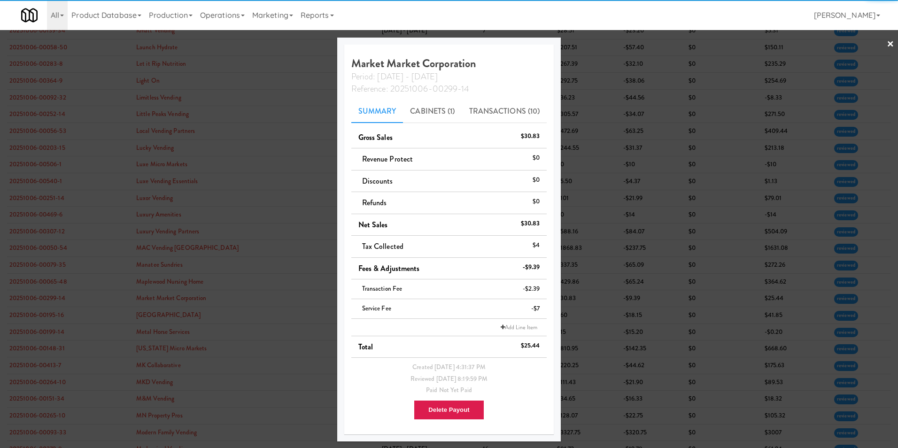
click at [597, 44] on link "×" at bounding box center [891, 44] width 8 height 29
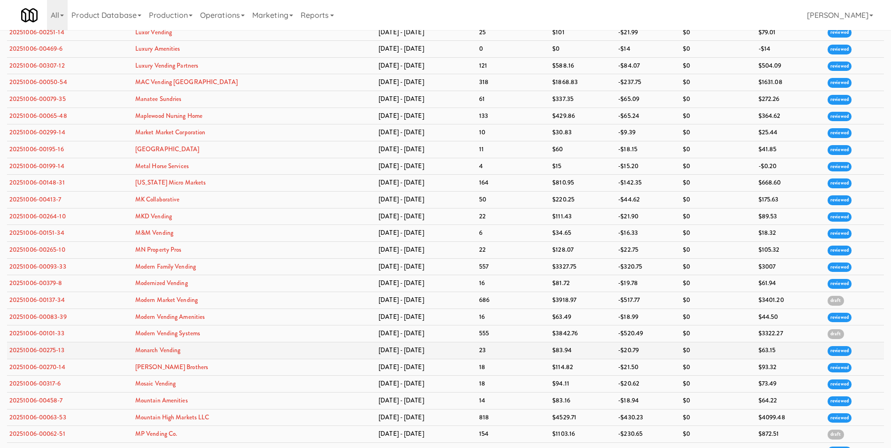
scroll to position [1832, 0]
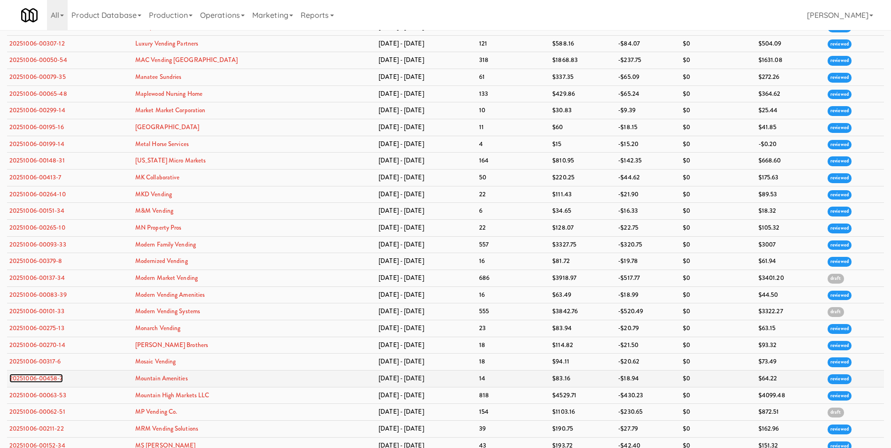
click at [46, 316] on link "20251006-00458-7" at bounding box center [36, 378] width 54 height 9
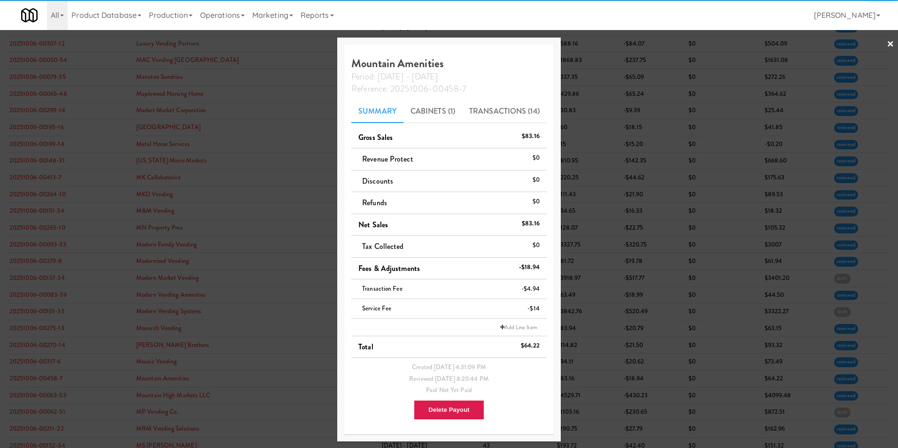
click at [597, 42] on link "×" at bounding box center [891, 44] width 8 height 29
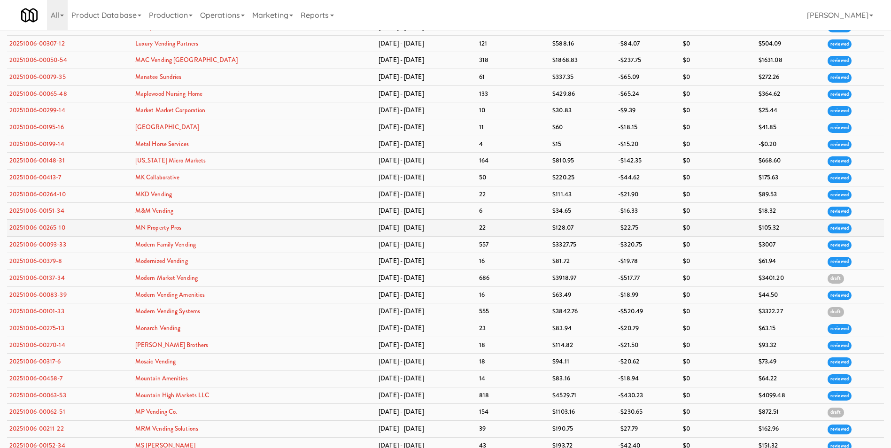
scroll to position [1879, 0]
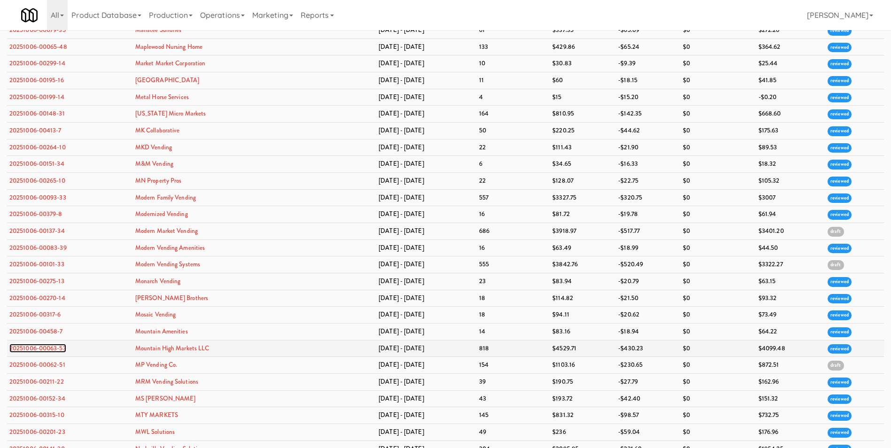
click at [53, 316] on link "20251006-00063-53" at bounding box center [37, 348] width 57 height 9
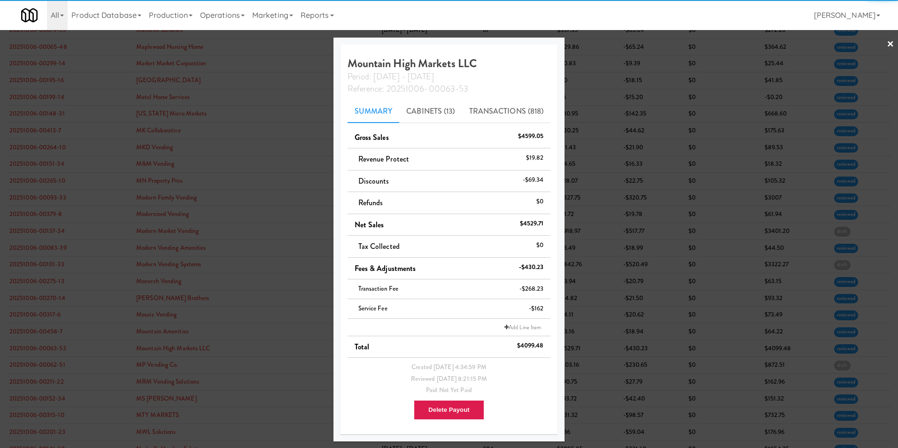
click at [597, 39] on link "×" at bounding box center [891, 44] width 8 height 29
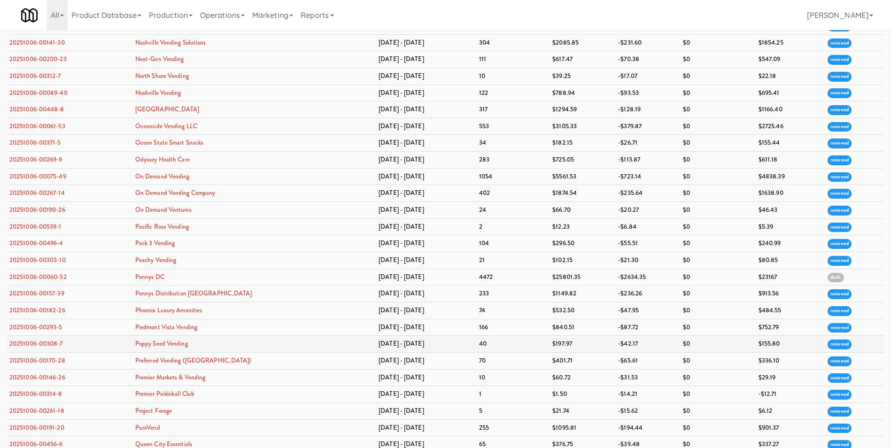
scroll to position [2301, 0]
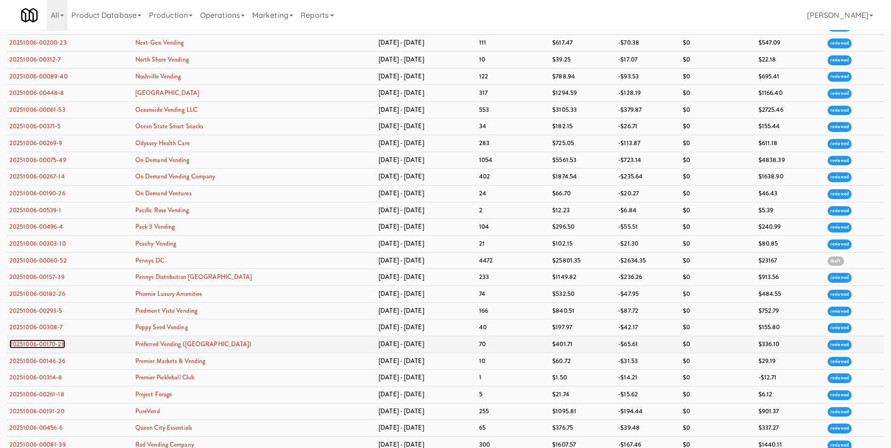
click at [61, 316] on link "20251006-00170-28" at bounding box center [37, 344] width 56 height 9
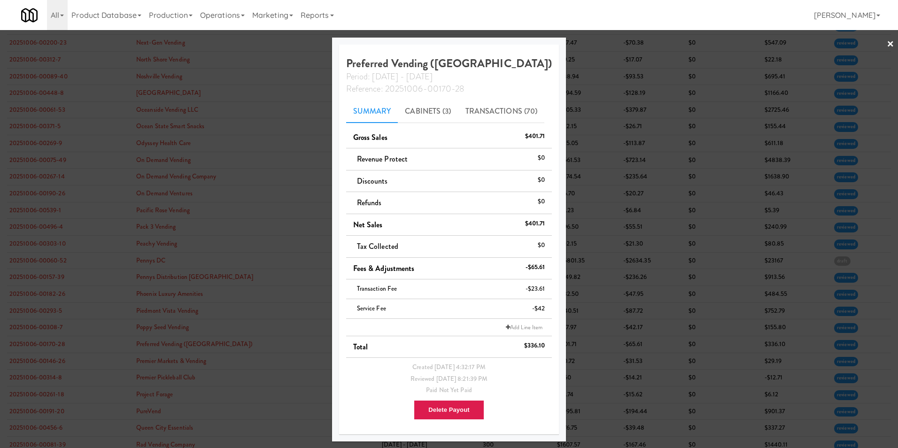
click at [597, 45] on link "×" at bounding box center [891, 44] width 8 height 29
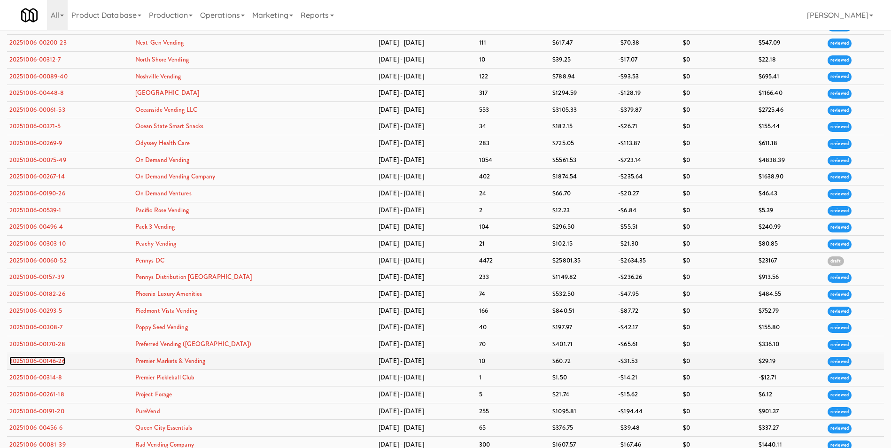
click at [53, 316] on link "20251006-00146-26" at bounding box center [37, 360] width 56 height 9
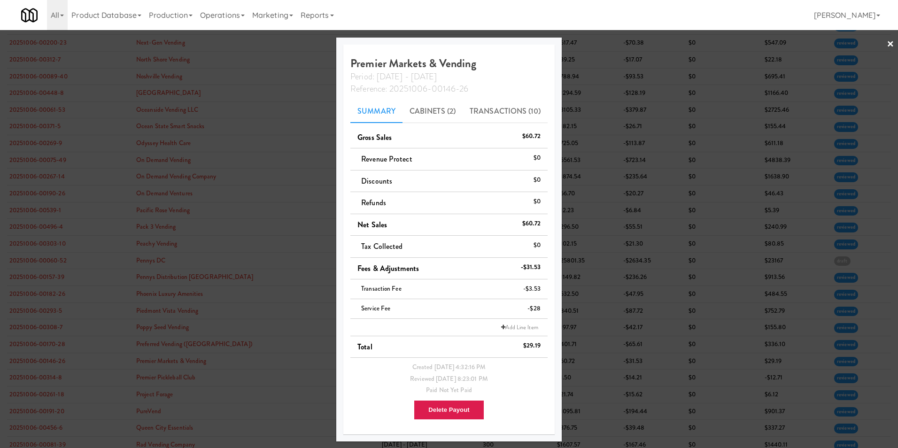
click at [597, 41] on link "×" at bounding box center [891, 44] width 8 height 29
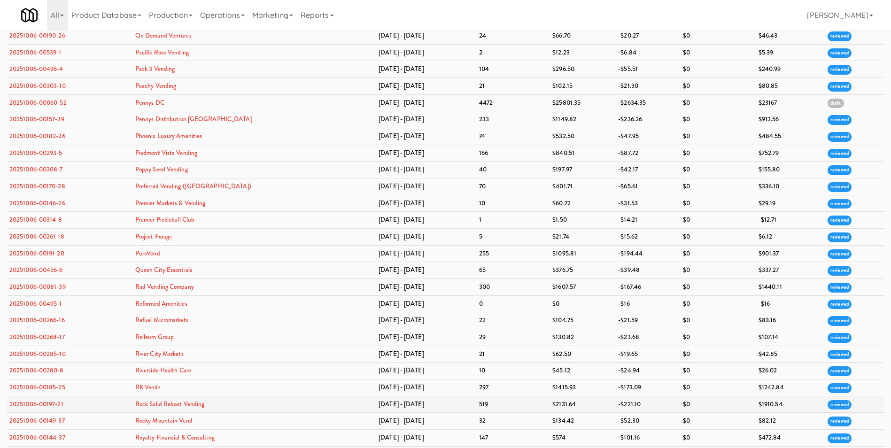
scroll to position [2489, 0]
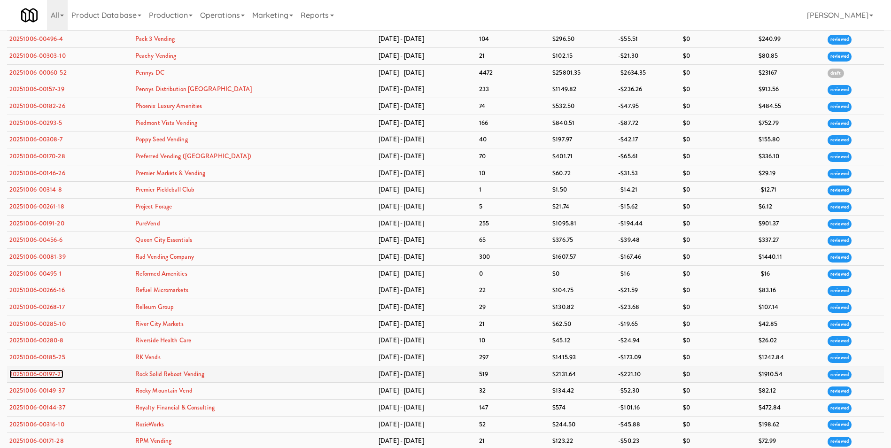
click at [47, 316] on link "20251006-00197-21" at bounding box center [36, 374] width 54 height 9
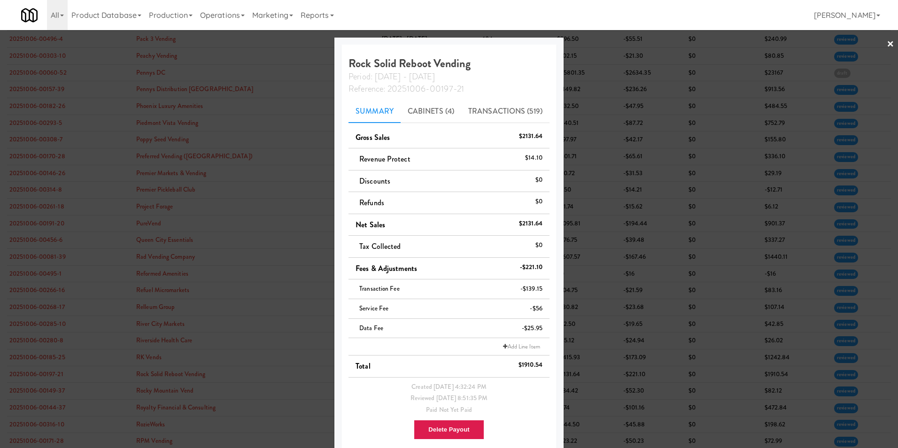
click at [597, 40] on link "×" at bounding box center [891, 44] width 8 height 29
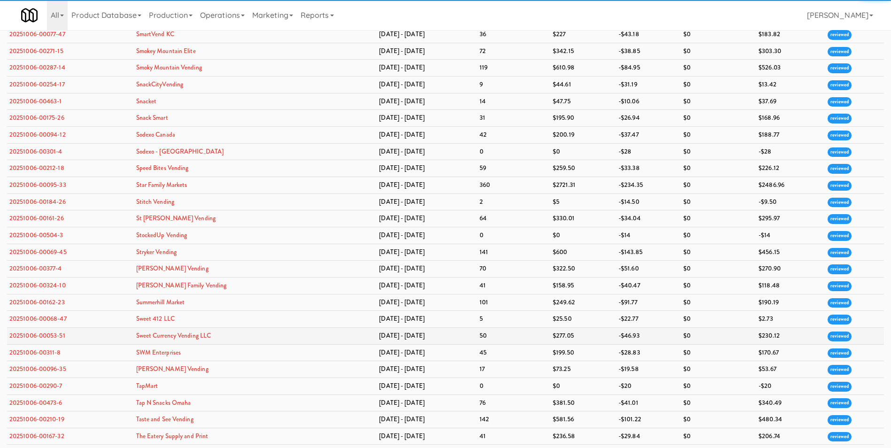
scroll to position [3053, 0]
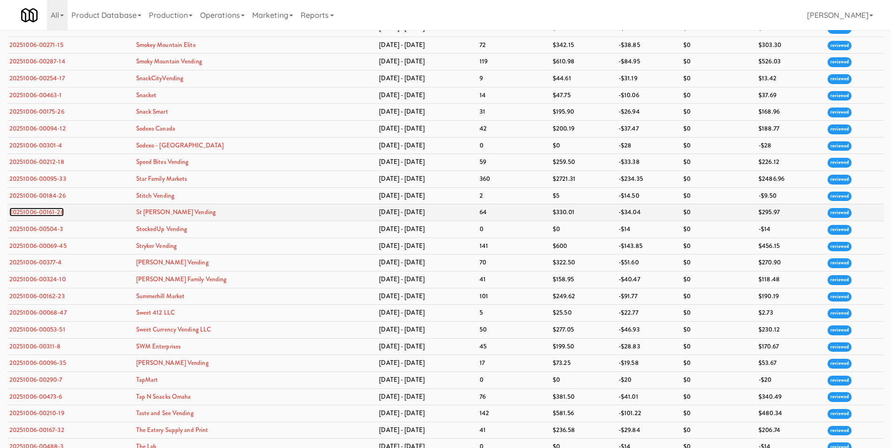
click at [42, 208] on link "20251006-00161-26" at bounding box center [36, 212] width 54 height 9
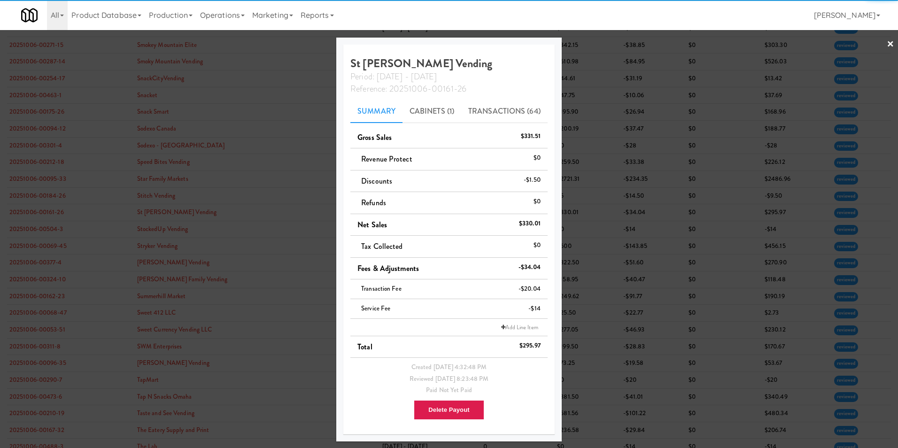
click at [597, 42] on link "×" at bounding box center [891, 44] width 8 height 29
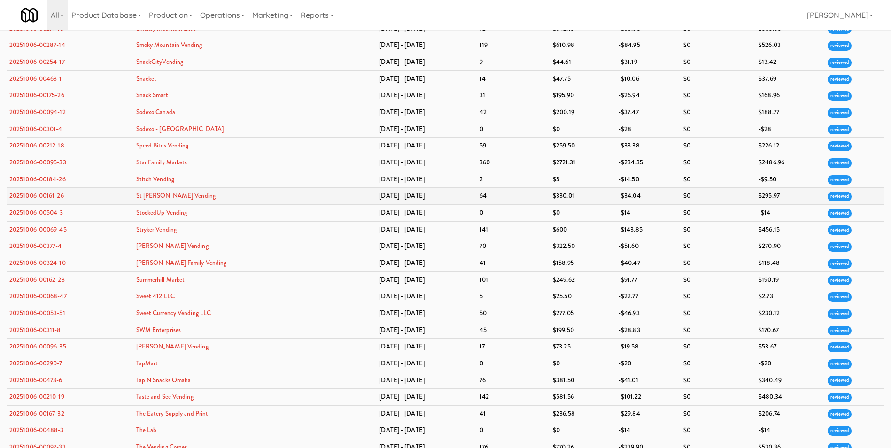
scroll to position [3053, 0]
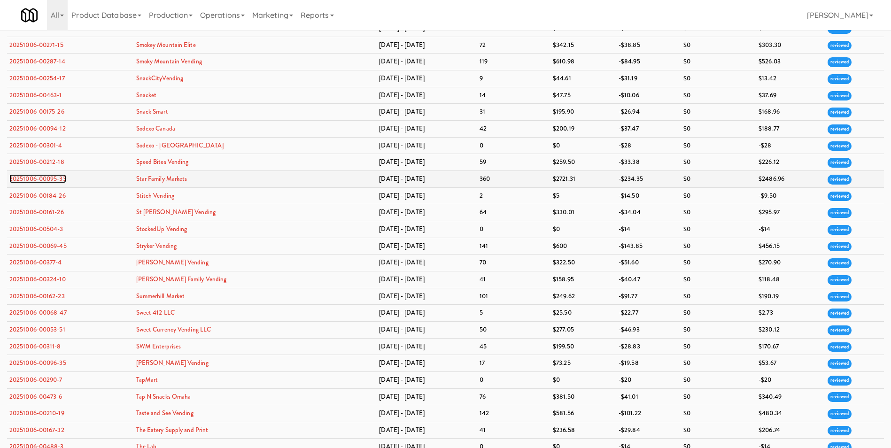
click at [35, 181] on link "20251006-00095-33" at bounding box center [37, 178] width 57 height 9
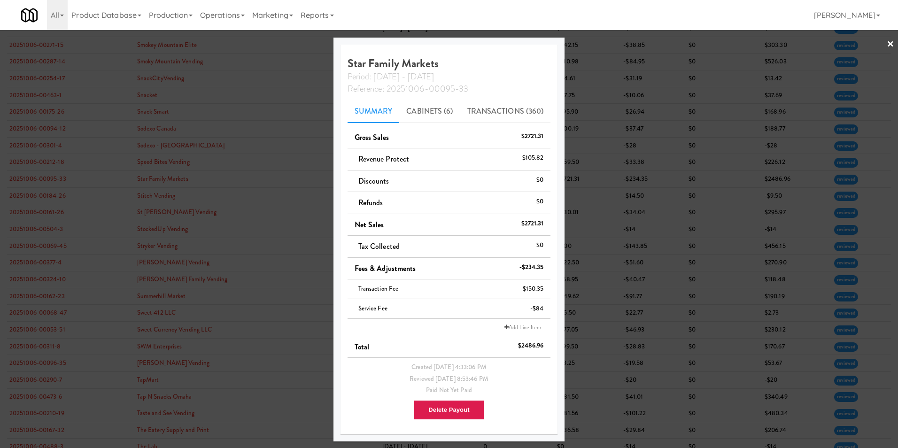
click at [597, 44] on link "×" at bounding box center [891, 44] width 8 height 29
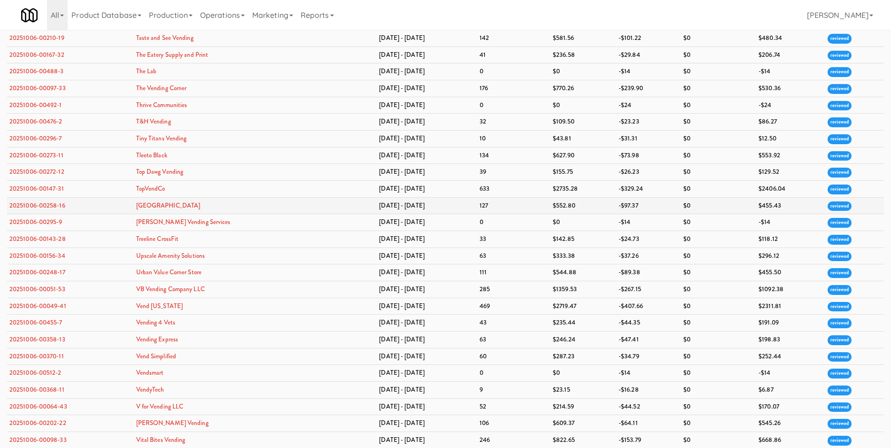
scroll to position [3428, 0]
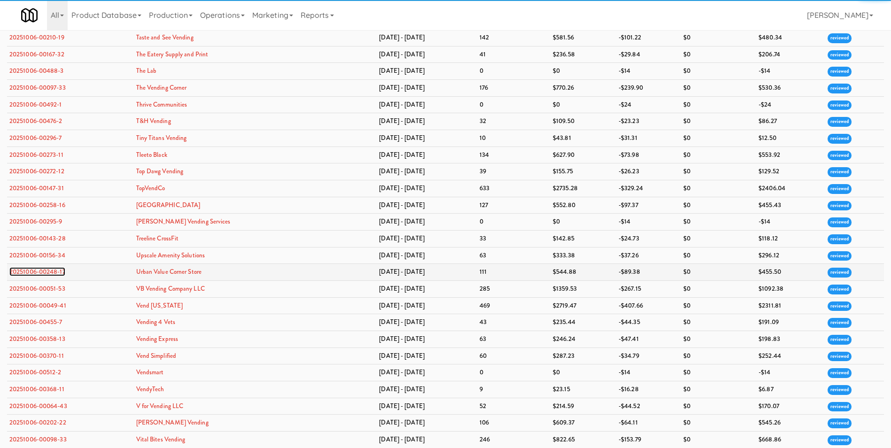
click at [39, 274] on link "20251006-00248-17" at bounding box center [37, 271] width 56 height 9
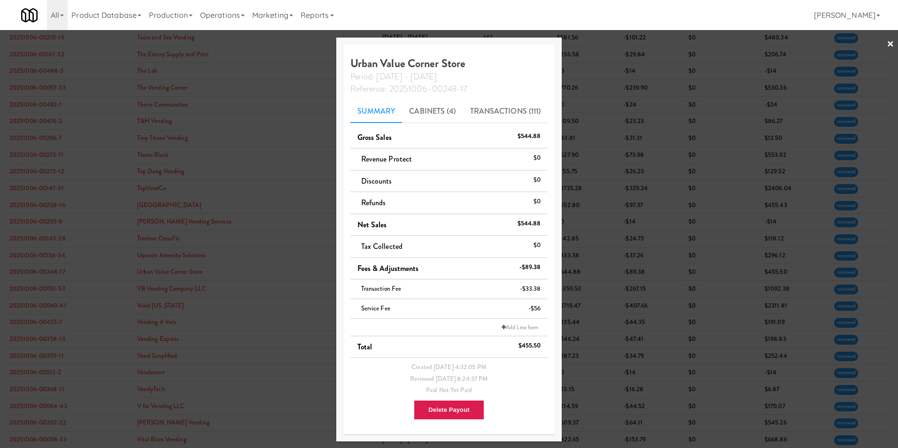
click at [597, 41] on link "×" at bounding box center [891, 44] width 8 height 29
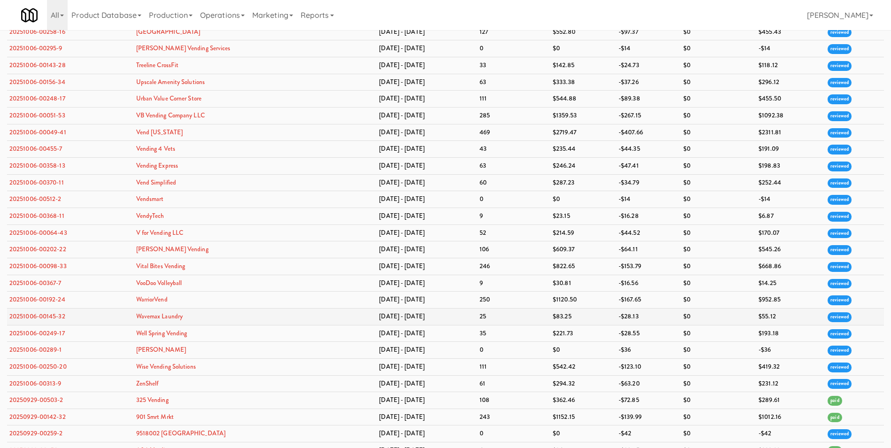
scroll to position [3616, 0]
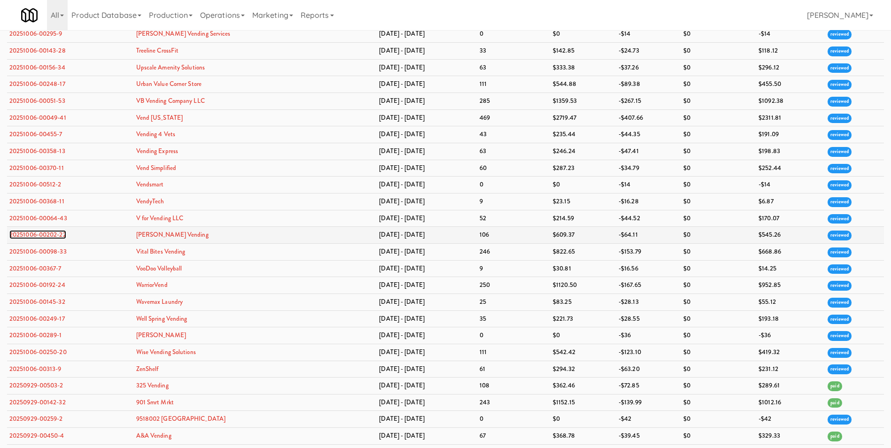
click at [44, 235] on link "20251006-00202-22" at bounding box center [37, 234] width 57 height 9
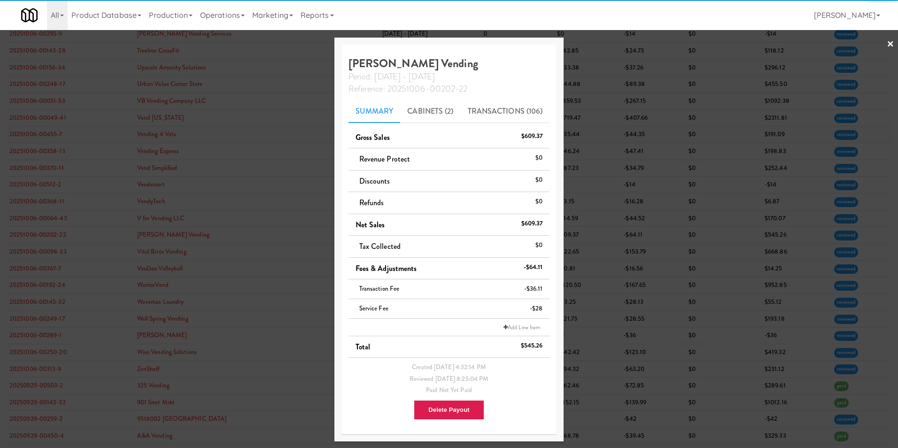
drag, startPoint x: 894, startPoint y: 41, endPoint x: 551, endPoint y: 139, distance: 356.5
click at [597, 42] on link "×" at bounding box center [891, 44] width 8 height 29
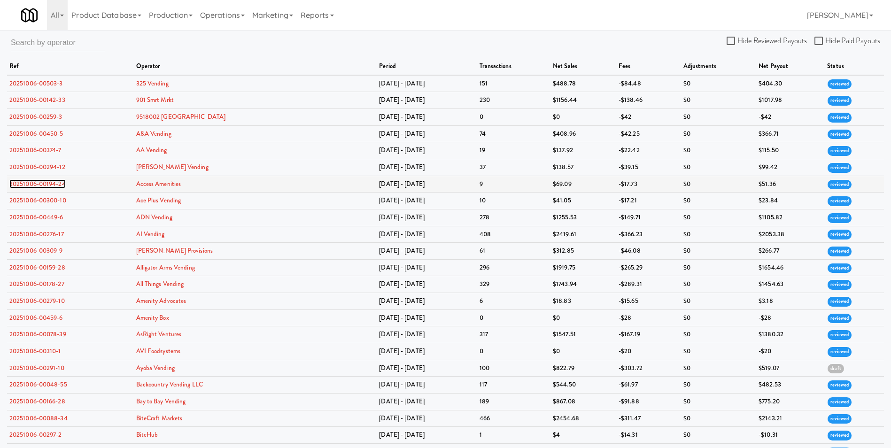
click at [57, 187] on link "20251006-00194-24" at bounding box center [37, 183] width 56 height 9
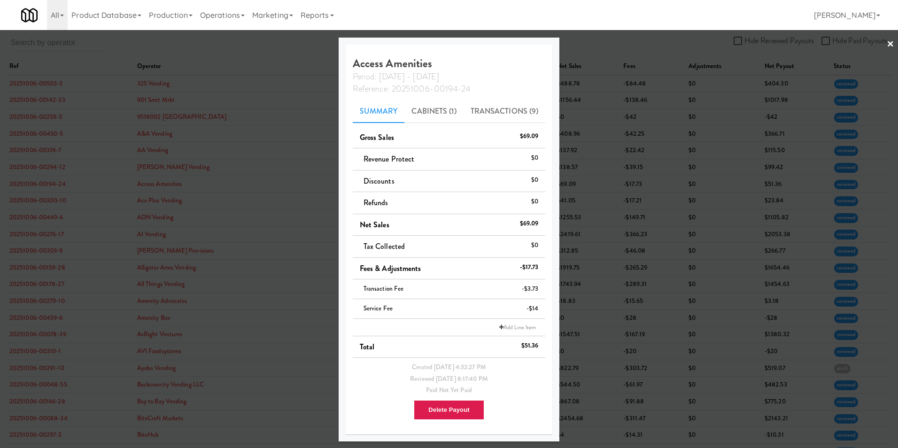
click at [597, 44] on link "×" at bounding box center [891, 44] width 8 height 29
